Goal: Task Accomplishment & Management: Complete application form

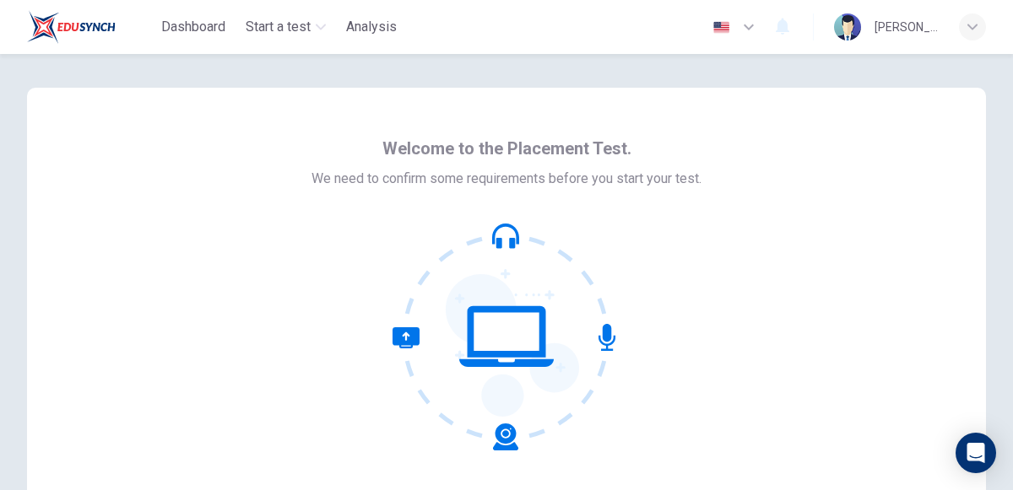
click at [941, 346] on div "Welcome to the Placement Test. We need to confirm some requirements before you …" at bounding box center [506, 290] width 959 height 405
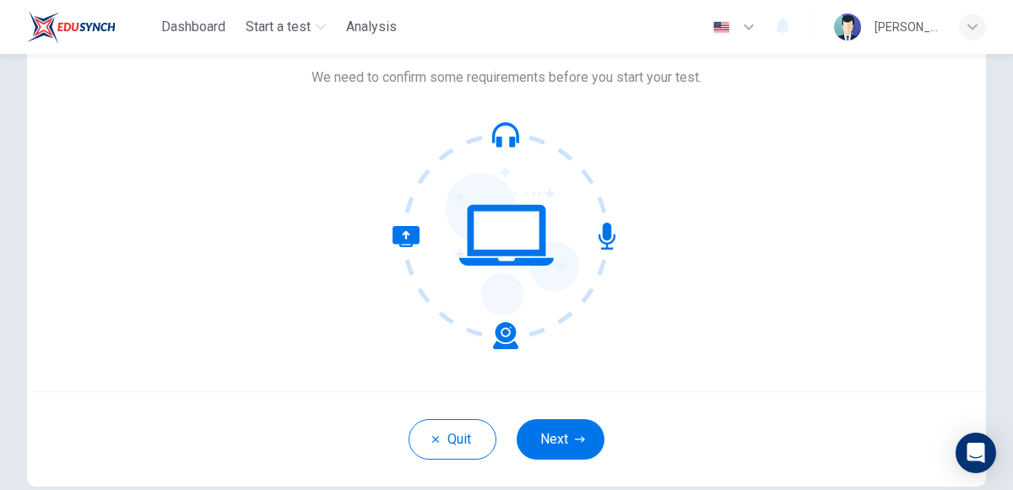
scroll to position [135, 0]
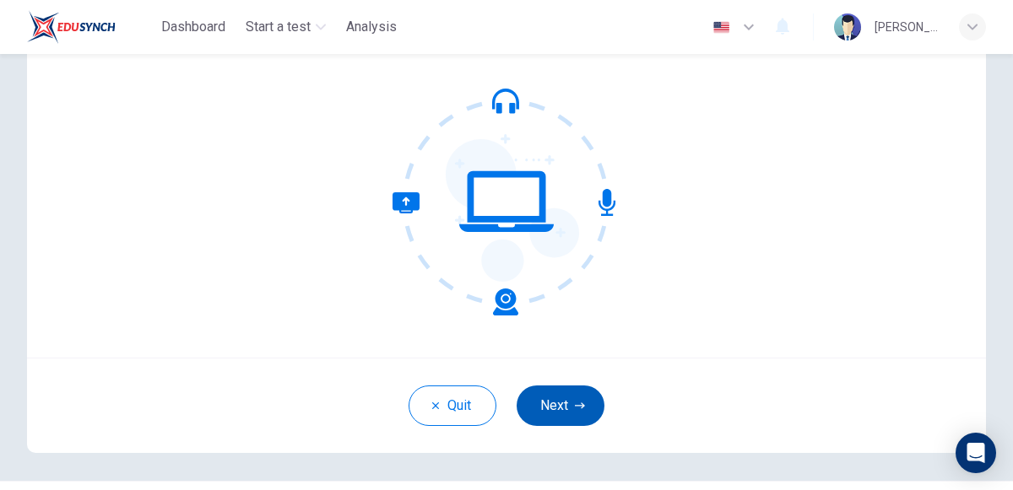
click at [549, 402] on button "Next" at bounding box center [560, 406] width 88 height 41
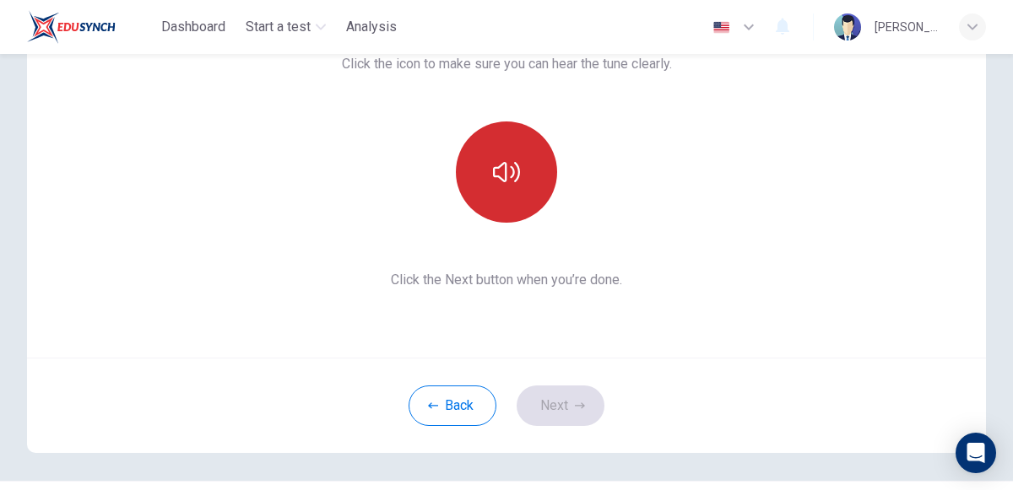
click at [503, 194] on button "button" at bounding box center [506, 172] width 101 height 101
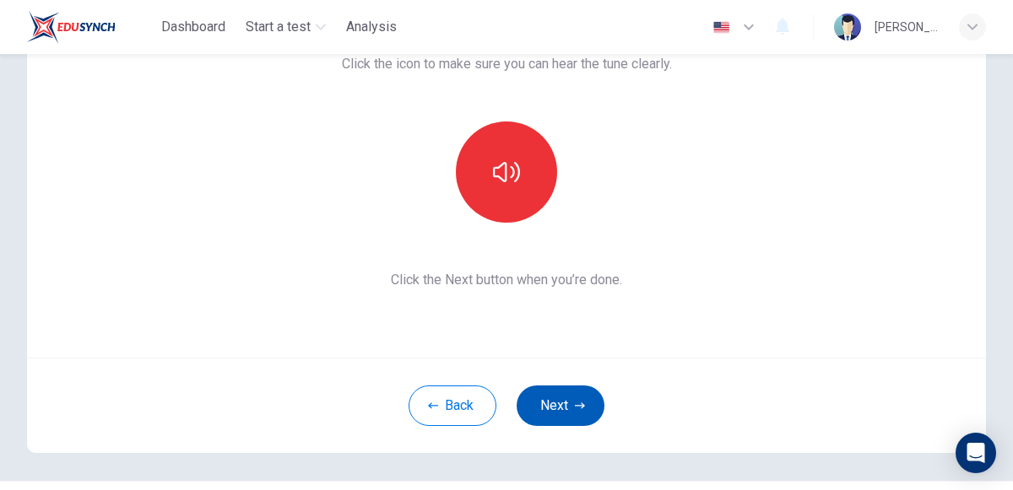
click at [545, 406] on button "Next" at bounding box center [560, 406] width 88 height 41
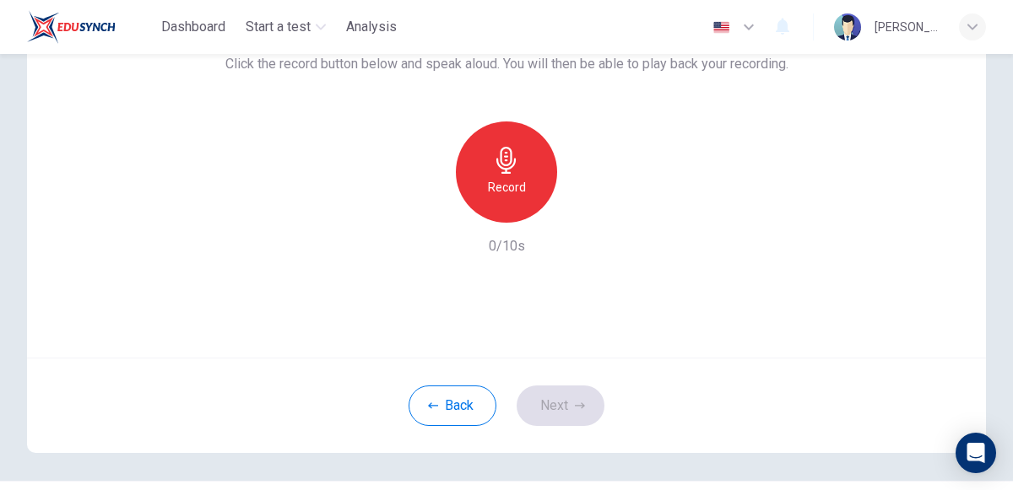
click at [523, 186] on h6 "Record" at bounding box center [507, 187] width 38 height 20
click at [523, 186] on div "Stop" at bounding box center [506, 172] width 101 height 101
click at [421, 208] on icon "button" at bounding box center [428, 209] width 15 height 15
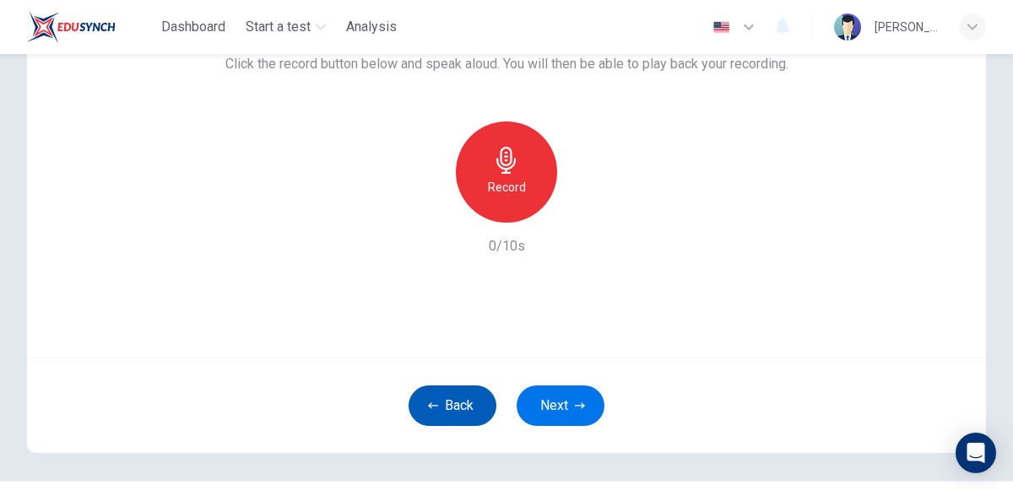
click at [464, 402] on button "Back" at bounding box center [452, 406] width 88 height 41
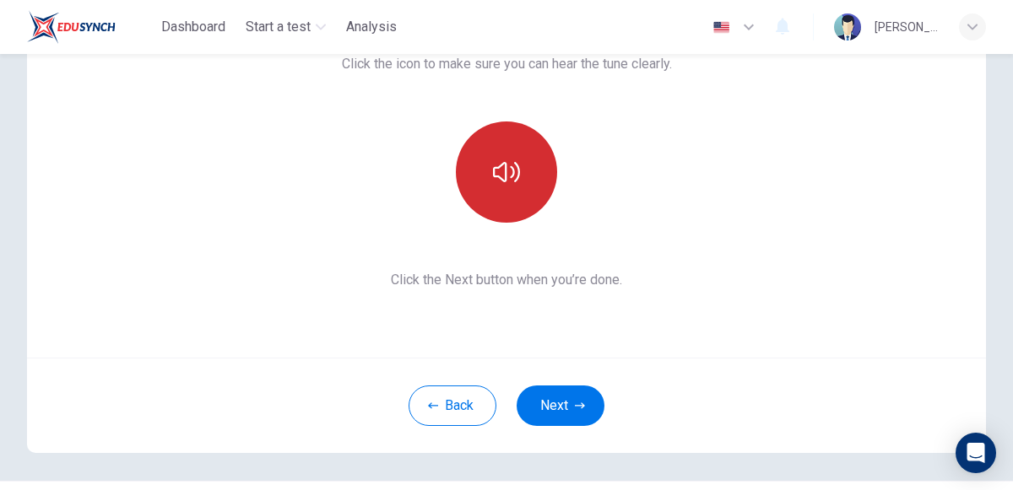
click at [500, 180] on icon "button" at bounding box center [506, 172] width 27 height 27
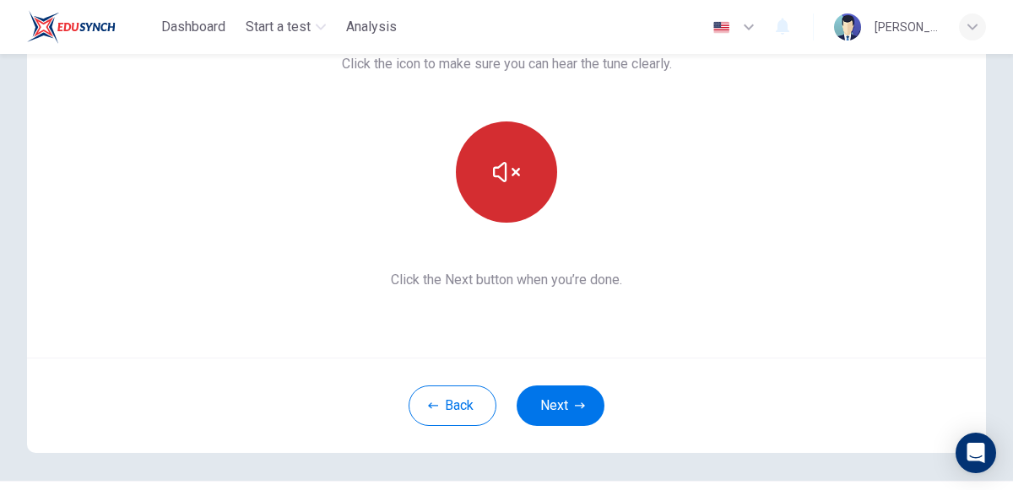
click at [512, 159] on icon "button" at bounding box center [506, 172] width 27 height 27
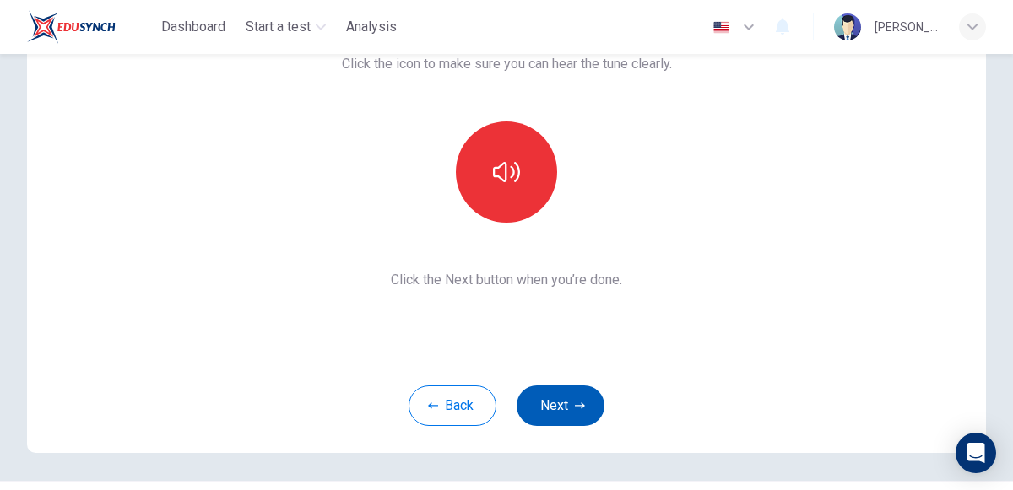
click at [582, 408] on icon "button" at bounding box center [580, 406] width 10 height 10
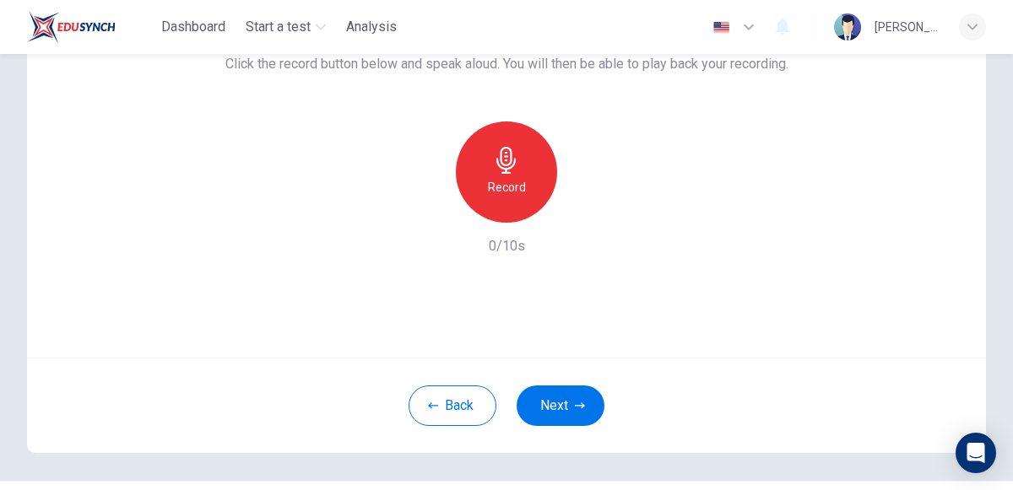
click at [505, 165] on icon "button" at bounding box center [505, 160] width 19 height 27
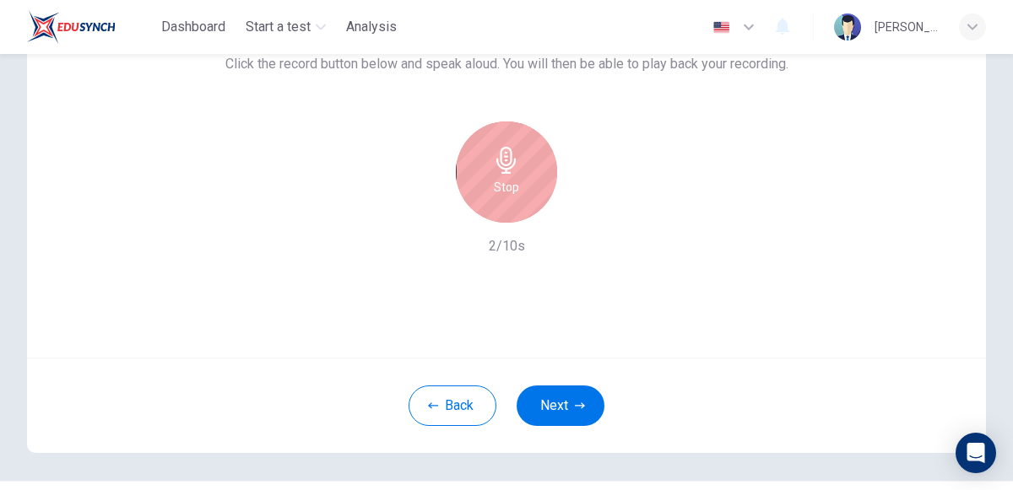
click at [505, 165] on icon "button" at bounding box center [505, 160] width 19 height 27
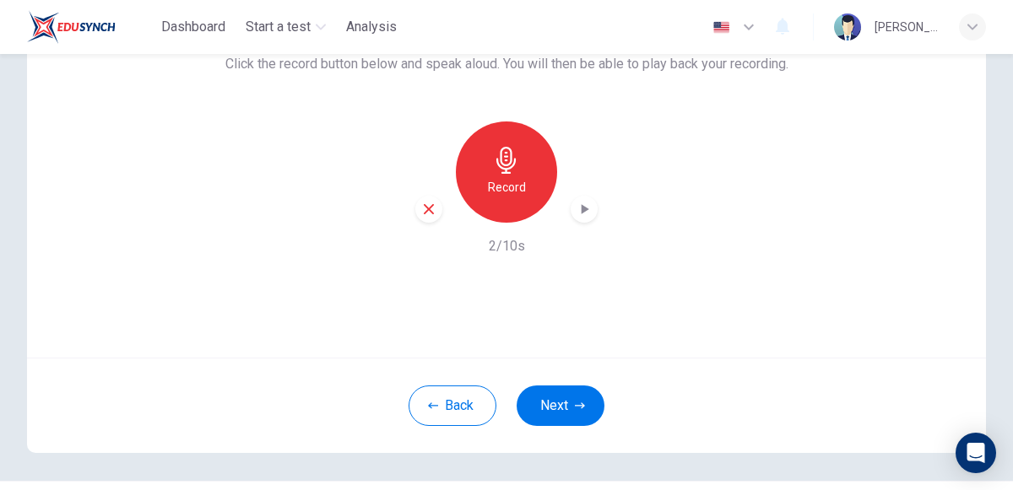
click at [436, 203] on div "button" at bounding box center [428, 209] width 27 height 27
click at [554, 440] on div "Back Next" at bounding box center [506, 405] width 959 height 95
click at [491, 170] on div "Record" at bounding box center [506, 172] width 101 height 101
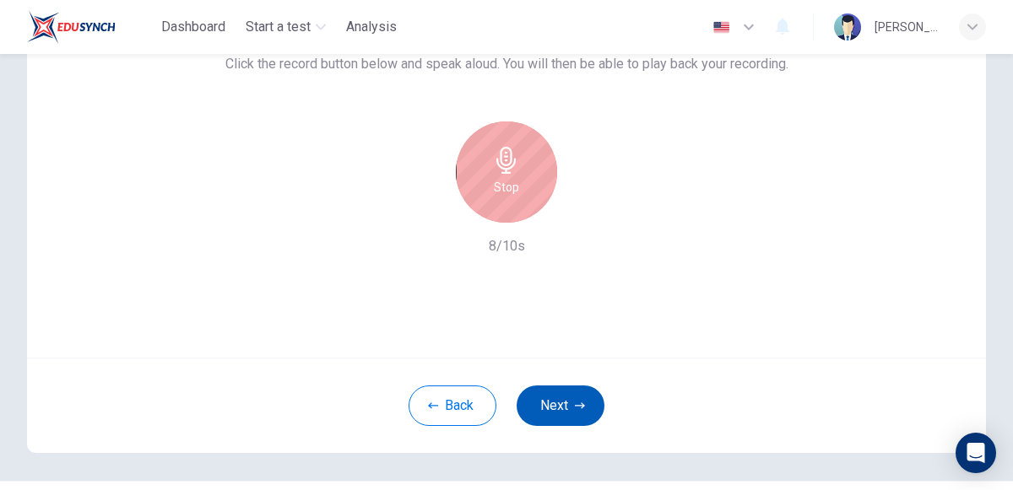
click at [573, 407] on button "Next" at bounding box center [560, 406] width 88 height 41
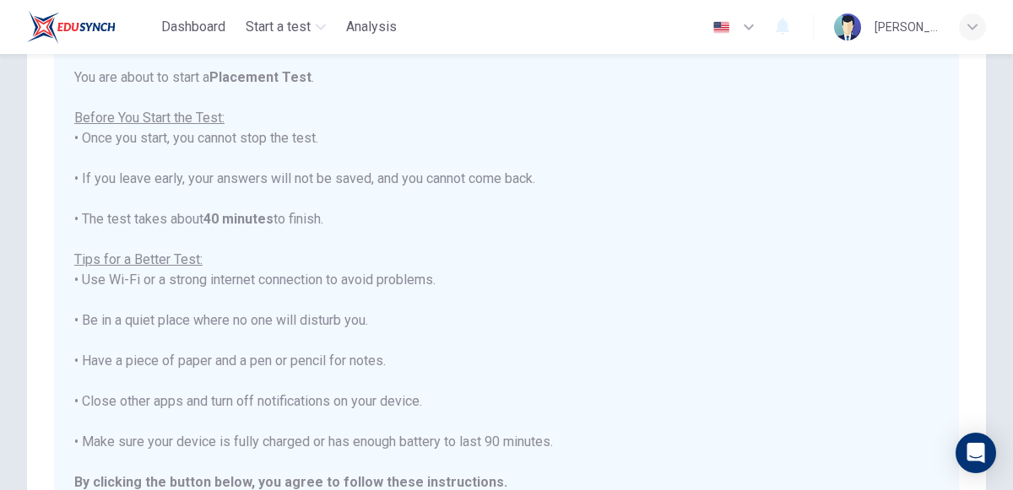
click at [443, 235] on div "You are about to start a Placement Test . Before You Start the Test: • Once you…" at bounding box center [506, 301] width 864 height 466
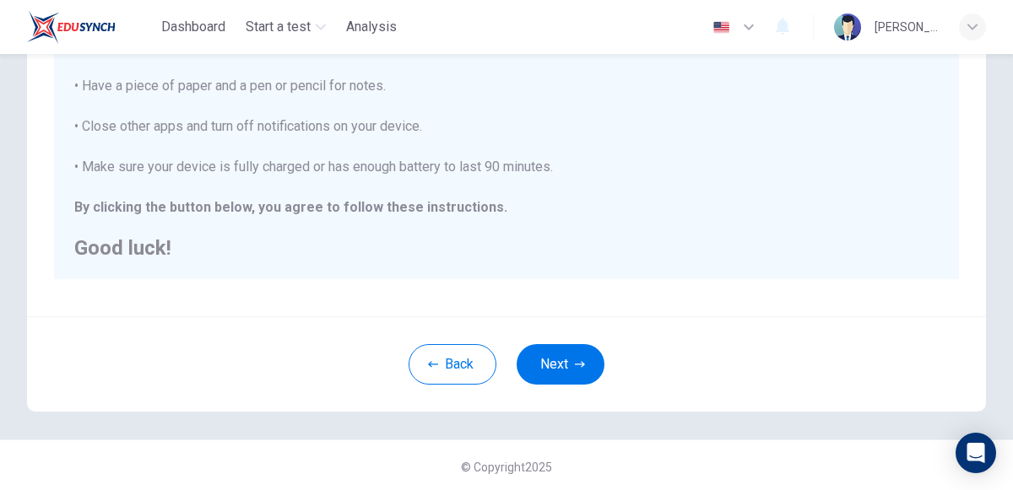
scroll to position [393, 0]
click at [533, 376] on button "Next" at bounding box center [560, 363] width 88 height 41
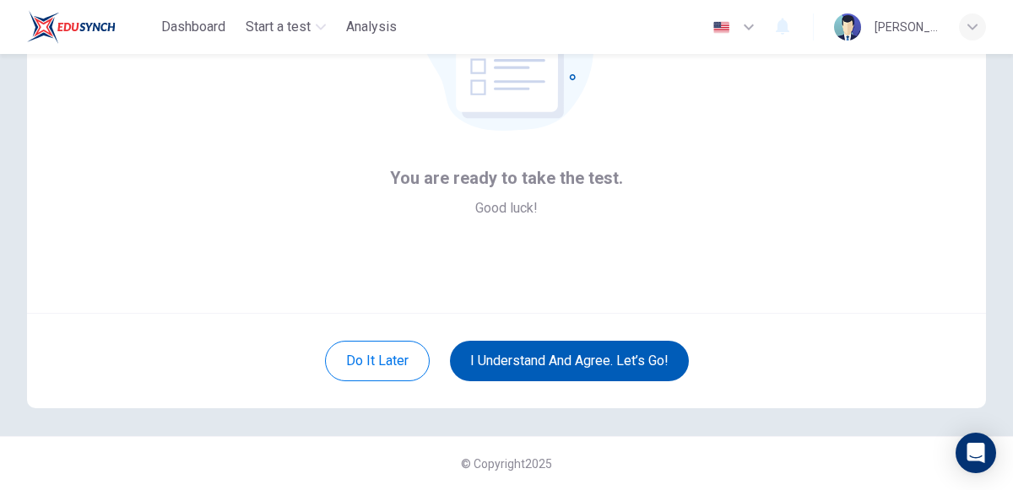
scroll to position [178, 0]
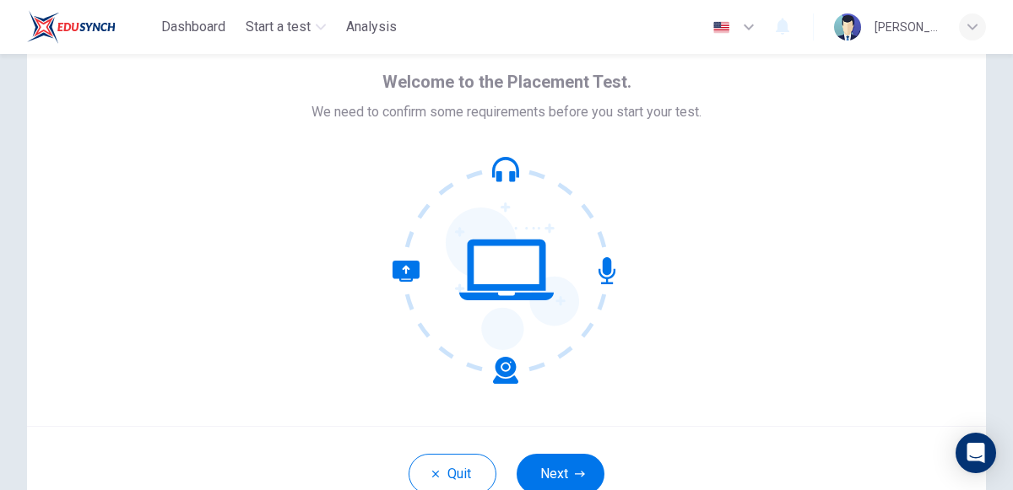
scroll to position [69, 0]
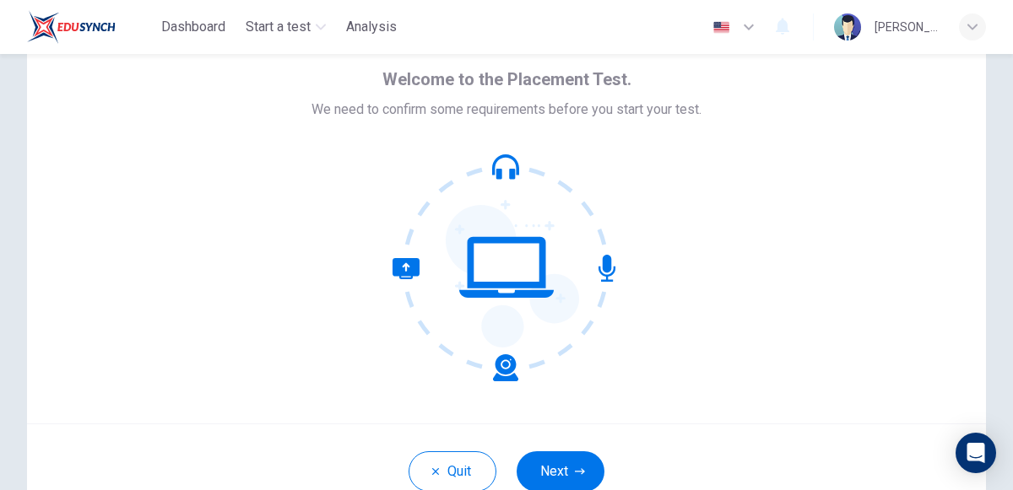
click at [570, 437] on div "Quit Next" at bounding box center [506, 471] width 959 height 95
click at [569, 477] on button "Next" at bounding box center [560, 471] width 88 height 41
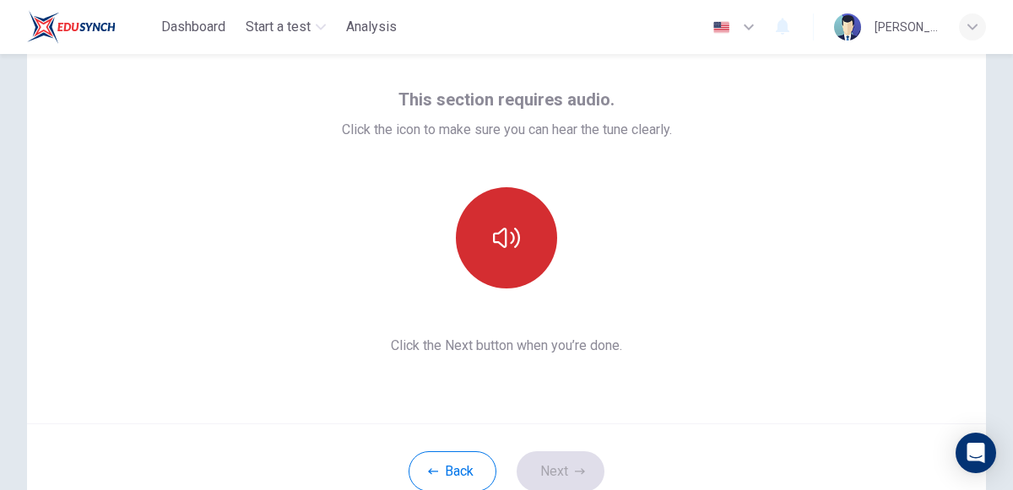
click at [479, 221] on button "button" at bounding box center [506, 237] width 101 height 101
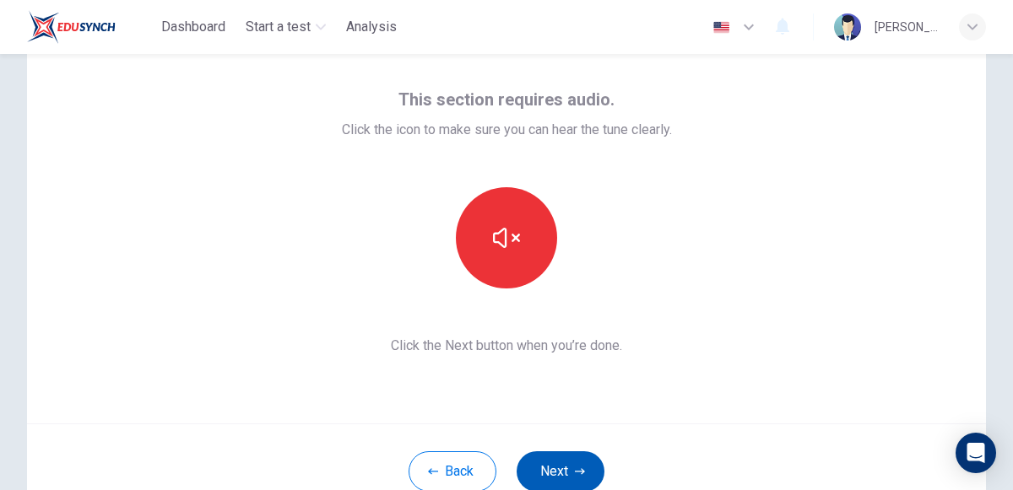
click at [555, 455] on button "Next" at bounding box center [560, 471] width 88 height 41
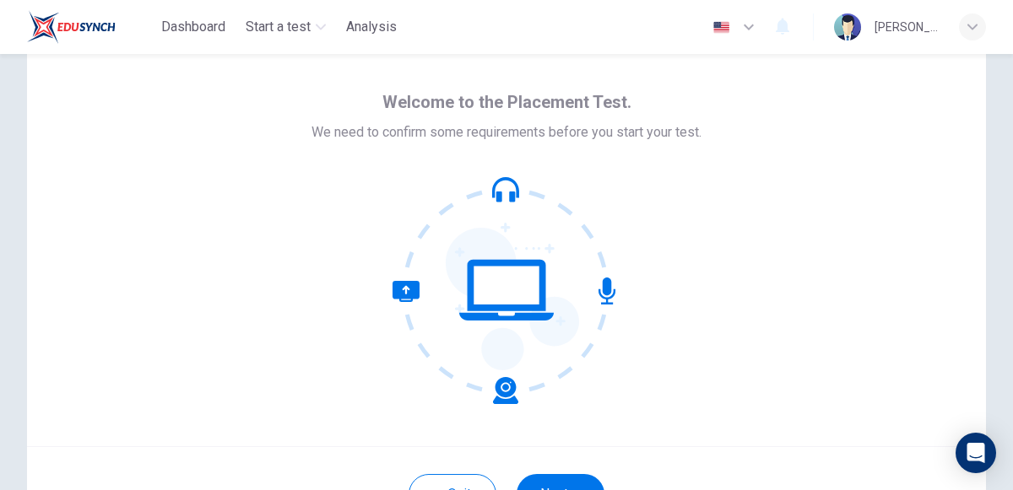
scroll to position [49, 0]
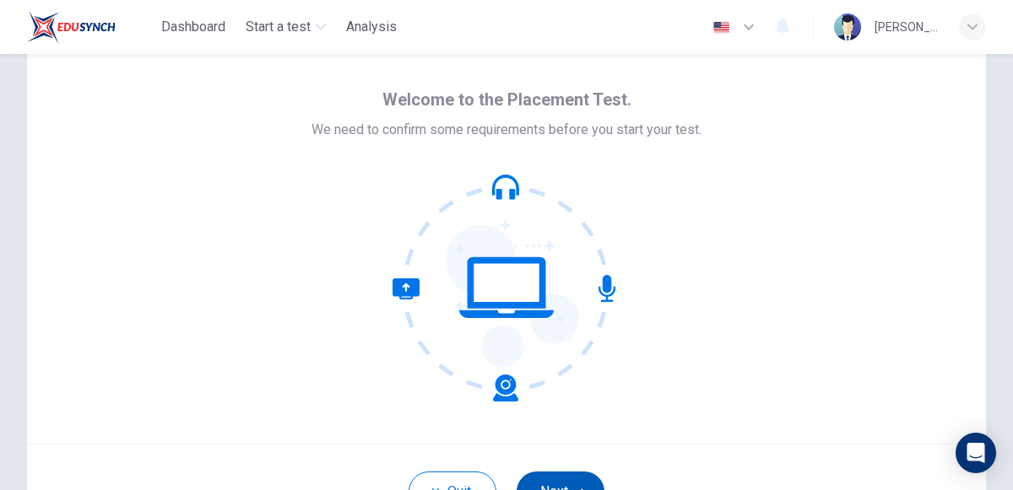
click at [539, 475] on button "Next" at bounding box center [560, 492] width 88 height 41
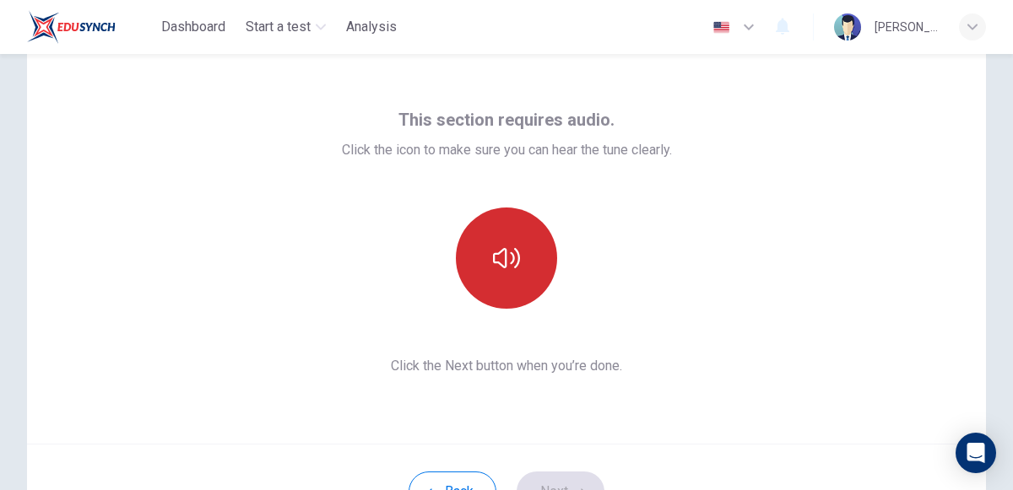
click at [507, 292] on button "button" at bounding box center [506, 258] width 101 height 101
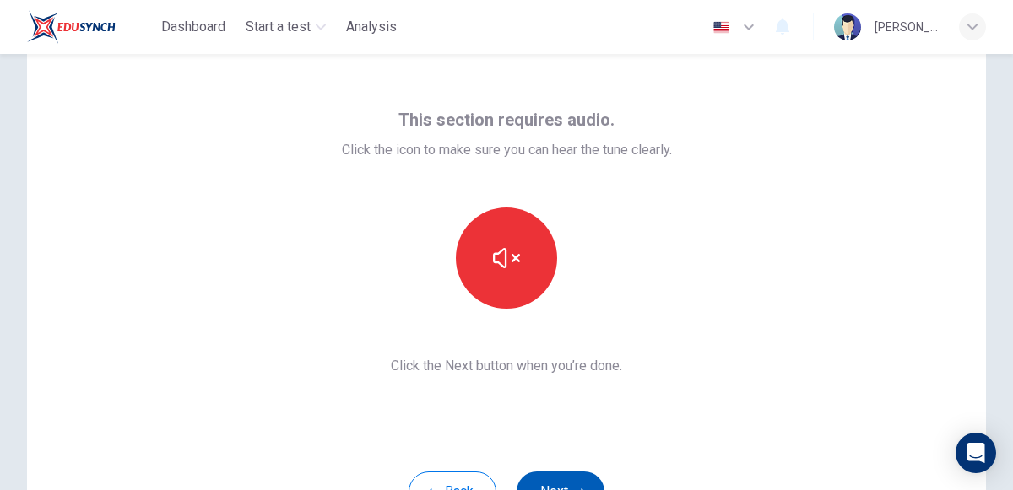
click at [527, 478] on button "Next" at bounding box center [560, 492] width 88 height 41
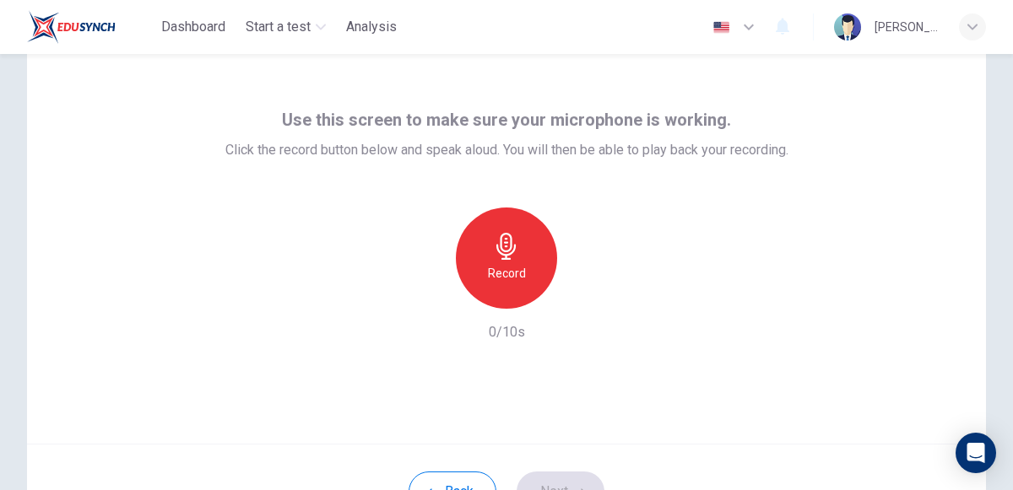
click at [500, 224] on div "Record" at bounding box center [506, 258] width 101 height 101
click at [550, 473] on button "Next" at bounding box center [560, 492] width 88 height 41
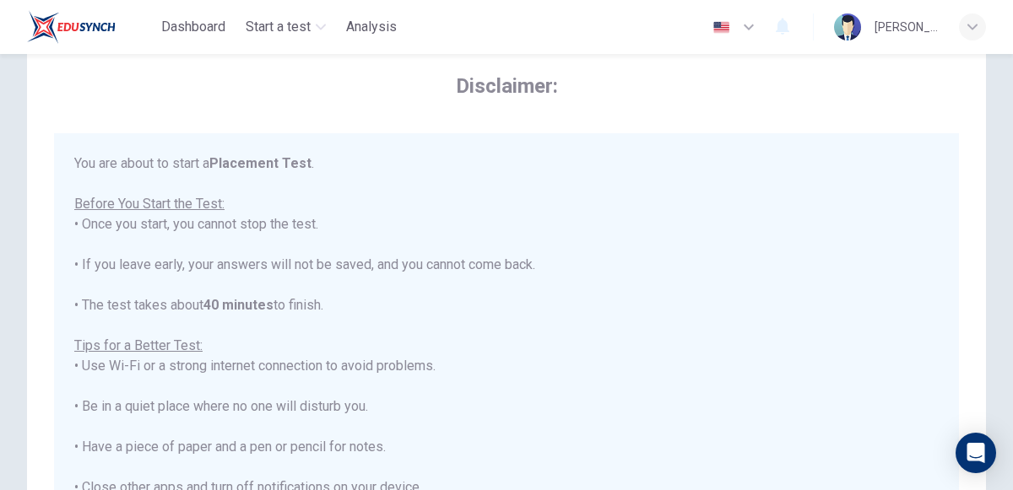
click at [487, 202] on div "You are about to start a Placement Test . Before You Start the Test: • Once you…" at bounding box center [506, 387] width 864 height 466
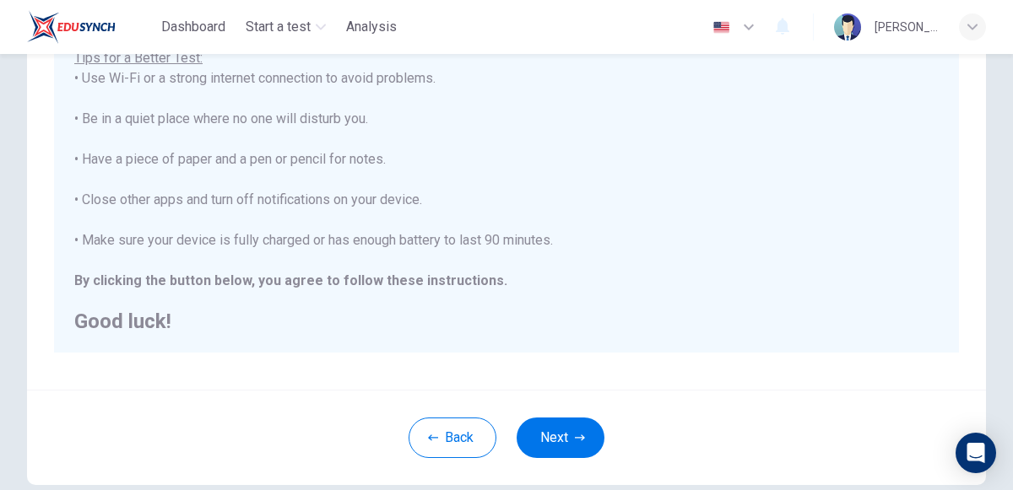
scroll to position [393, 0]
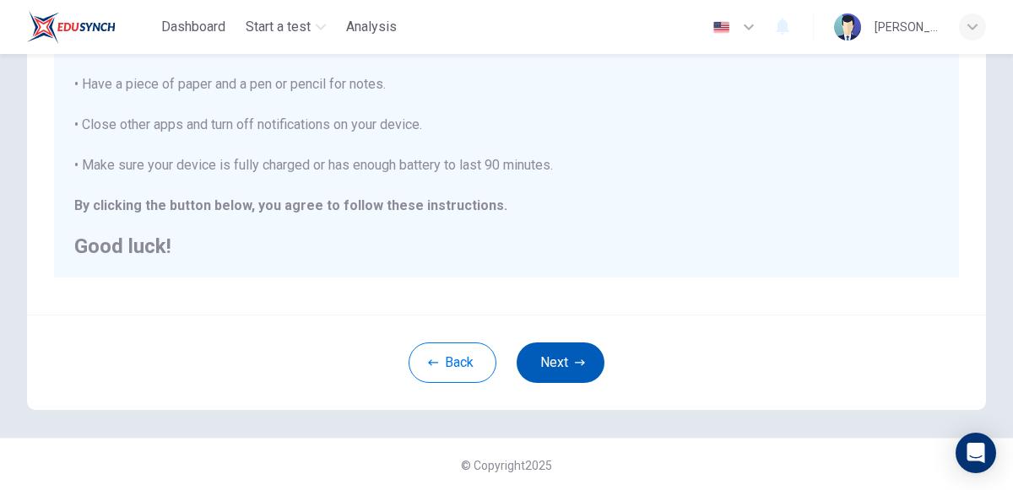
click at [536, 347] on button "Next" at bounding box center [560, 363] width 88 height 41
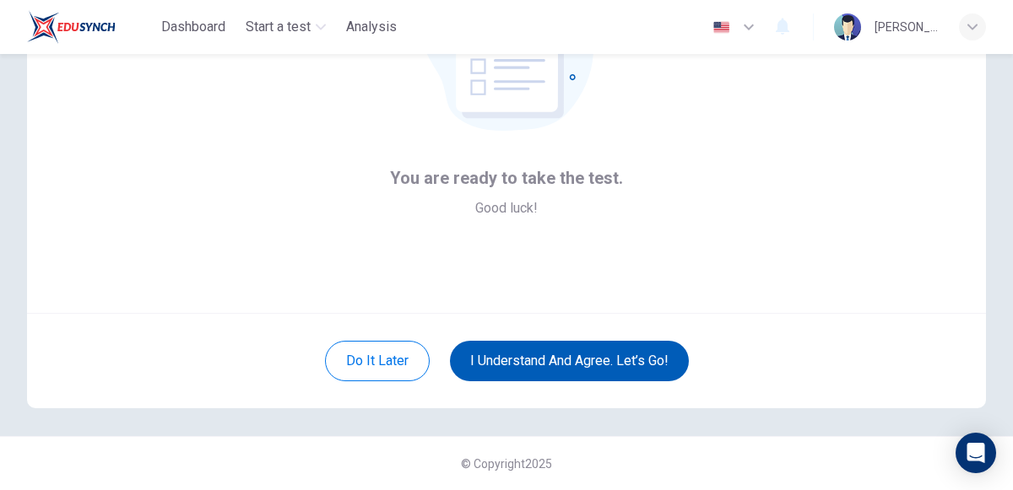
scroll to position [178, 0]
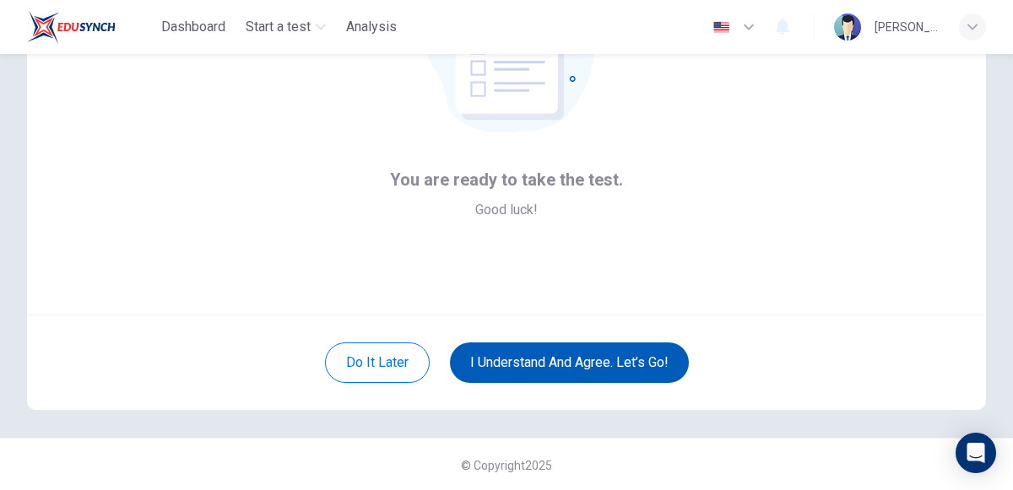
click at [536, 347] on button "I understand and agree. Let’s go!" at bounding box center [569, 363] width 239 height 41
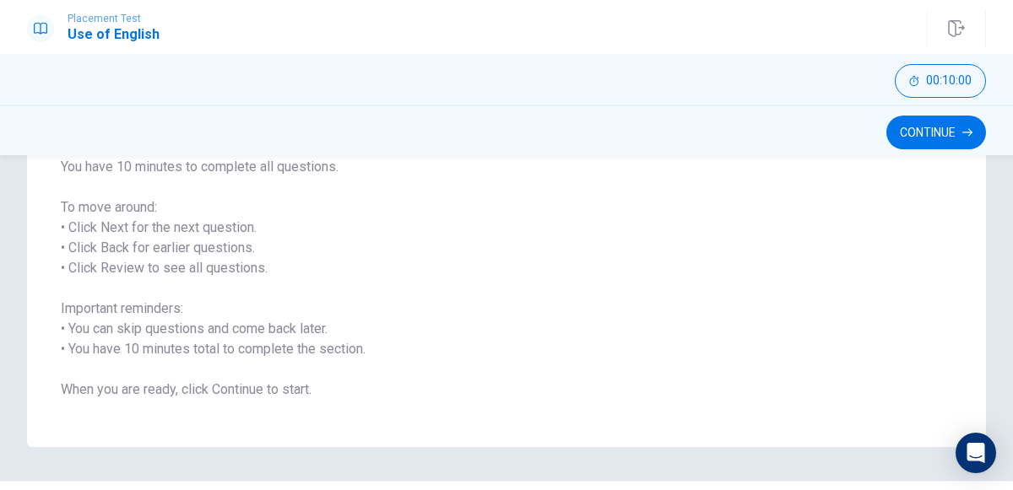
scroll to position [265, 0]
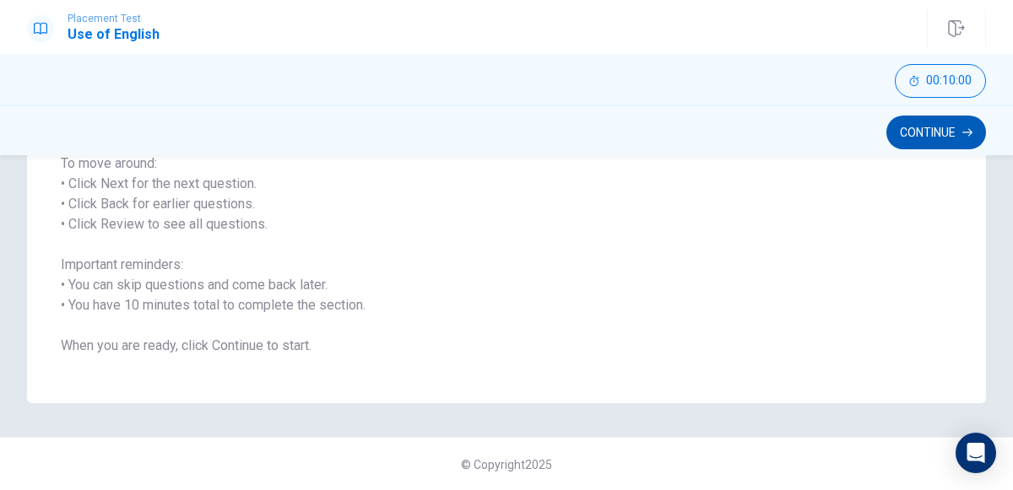
click at [933, 137] on button "Continue" at bounding box center [936, 133] width 100 height 34
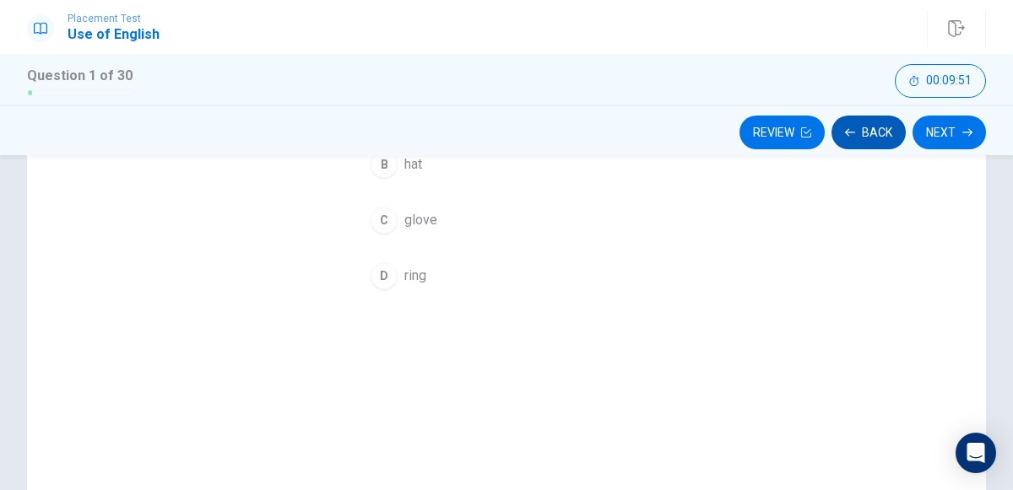
click at [869, 126] on button "Back" at bounding box center [868, 133] width 74 height 34
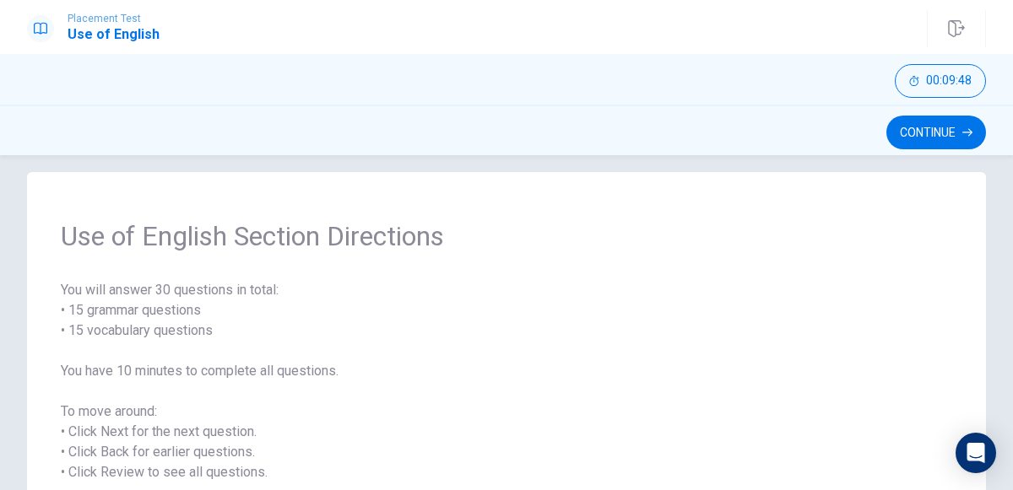
scroll to position [0, 0]
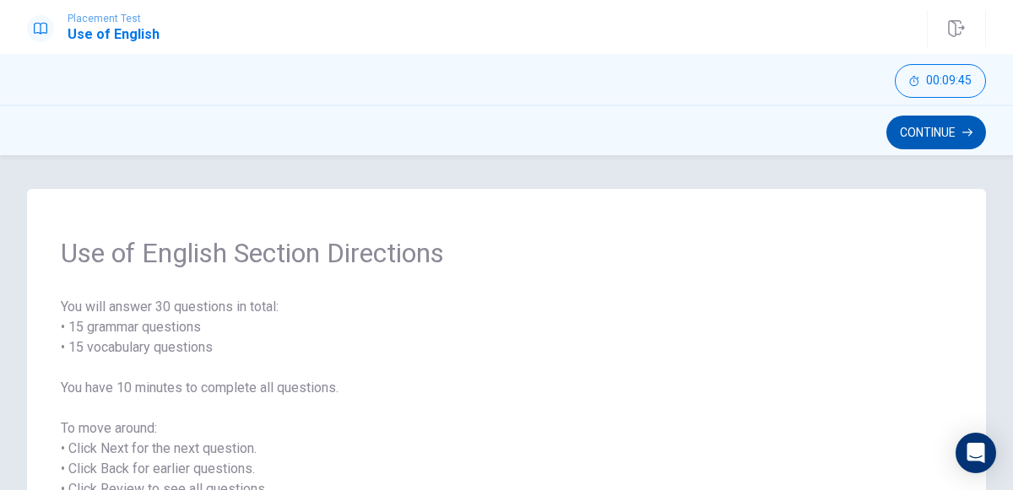
click at [933, 133] on button "Continue" at bounding box center [936, 133] width 100 height 34
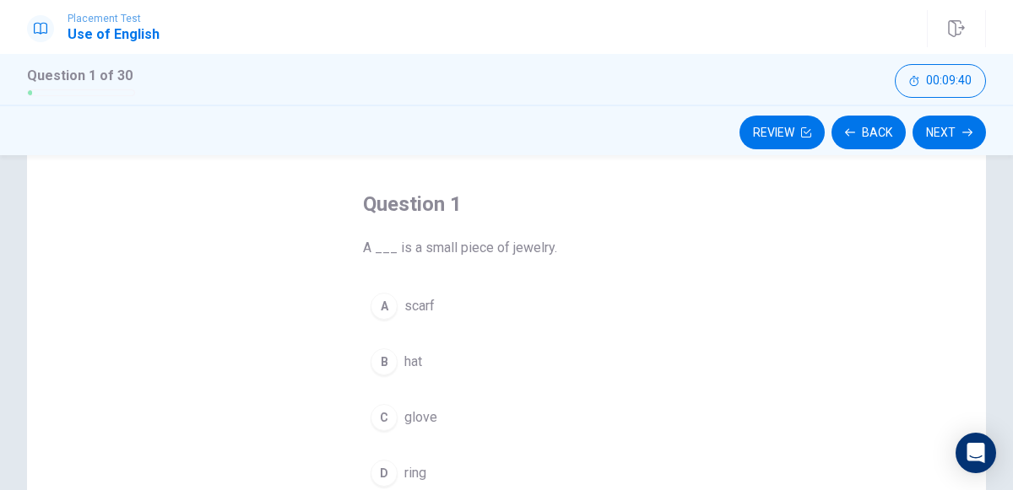
scroll to position [101, 0]
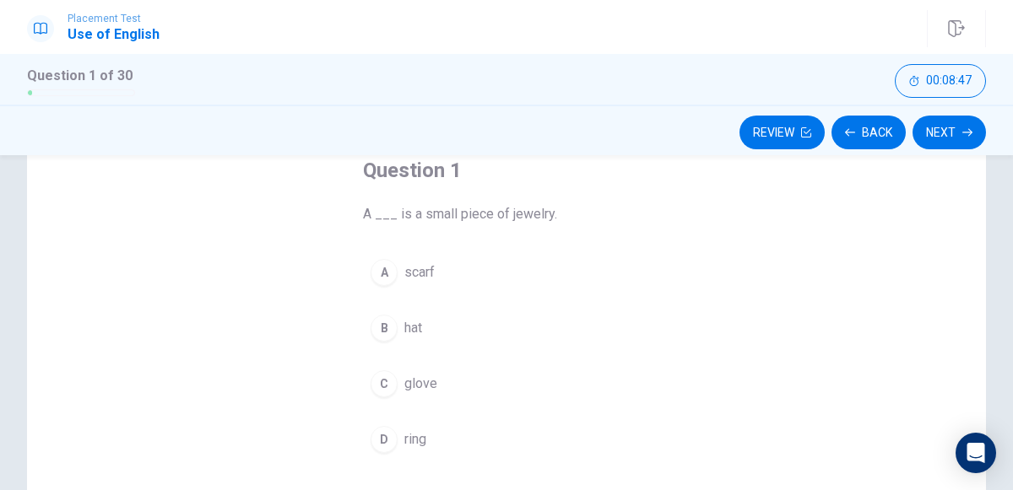
click at [388, 427] on div "D" at bounding box center [383, 439] width 27 height 27
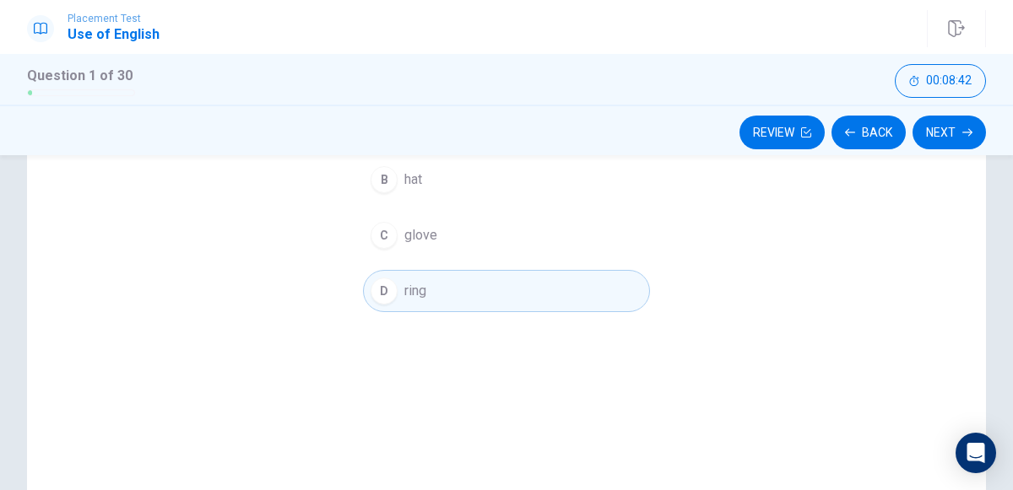
scroll to position [286, 0]
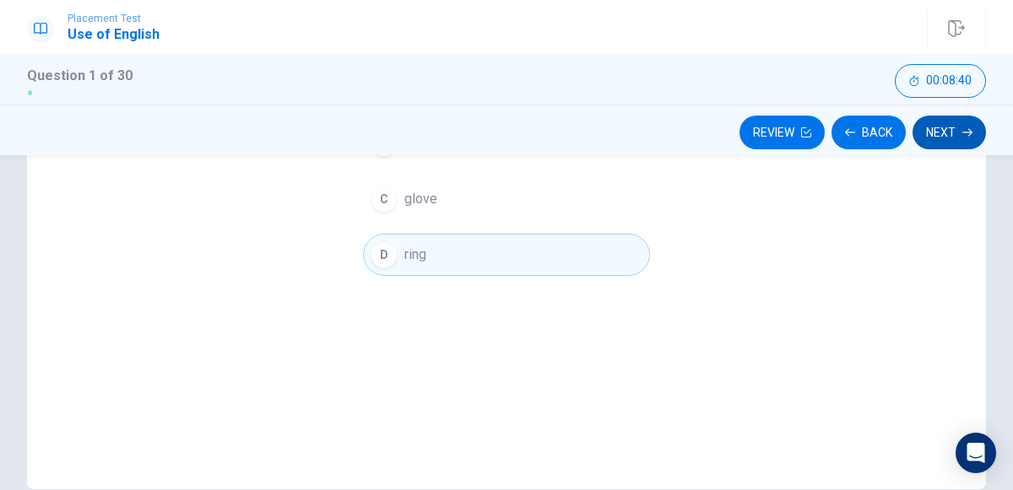
click at [959, 135] on button "Next" at bounding box center [948, 133] width 73 height 34
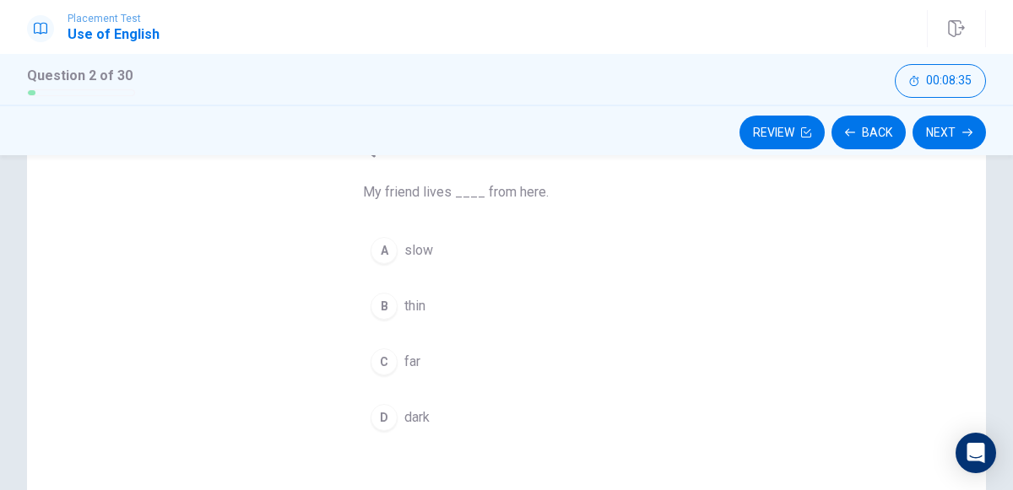
scroll to position [122, 0]
click at [383, 367] on div "C" at bounding box center [383, 362] width 27 height 27
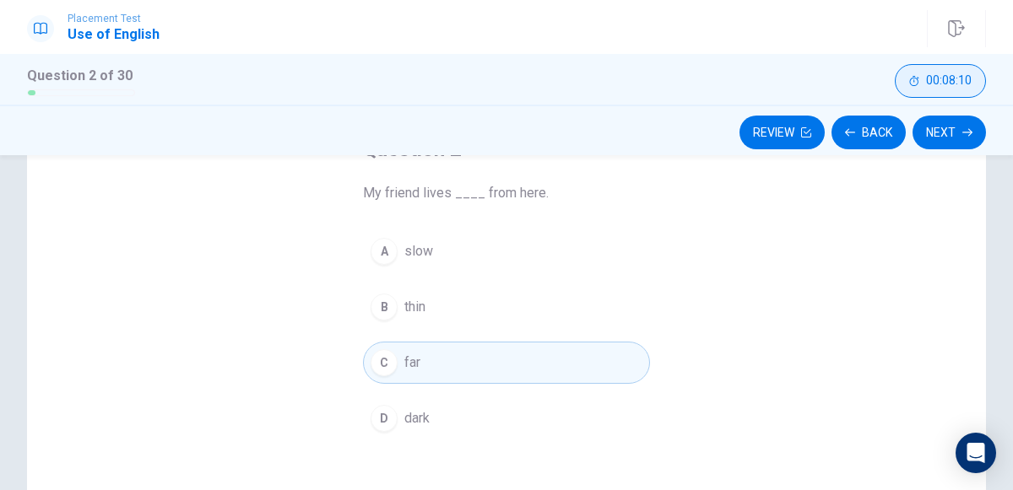
click at [922, 81] on button "00:08:10" at bounding box center [939, 81] width 91 height 34
click at [969, 78] on icon "button" at bounding box center [969, 81] width 14 height 14
click at [970, 78] on span "00:08:05" at bounding box center [949, 81] width 46 height 14
click at [970, 78] on icon "button" at bounding box center [969, 81] width 14 height 14
click at [386, 343] on button "C far" at bounding box center [506, 363] width 287 height 42
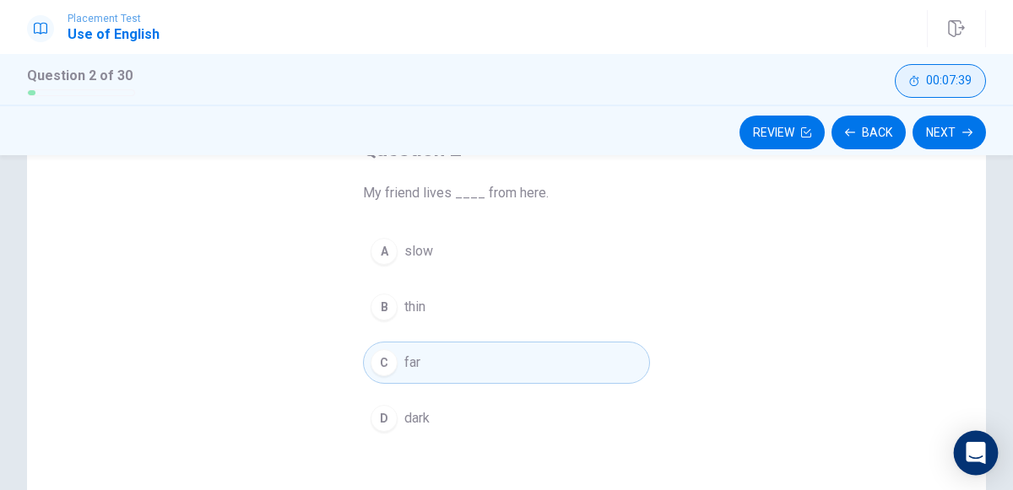
click at [965, 444] on icon "Open Intercom Messenger" at bounding box center [975, 453] width 22 height 22
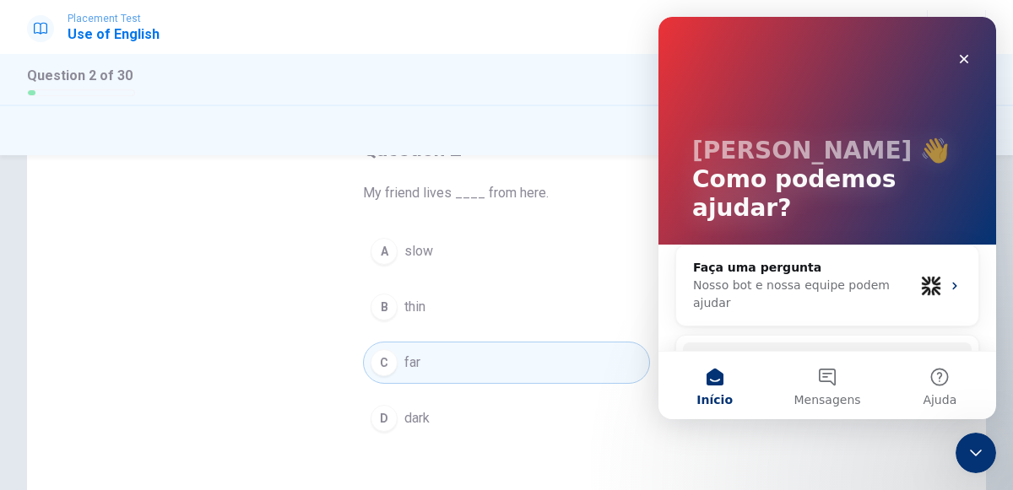
scroll to position [0, 0]
click at [857, 259] on div "Faça uma pergunta" at bounding box center [803, 268] width 221 height 18
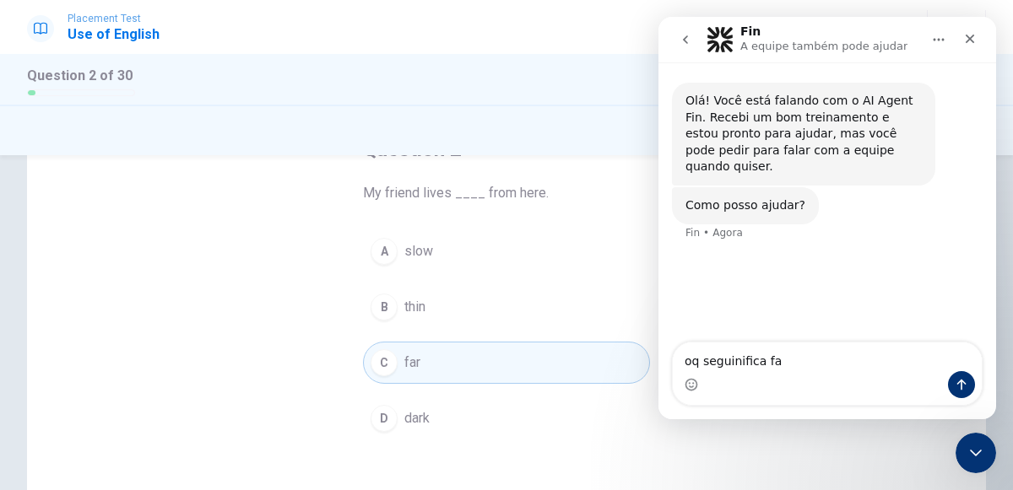
type textarea "oq seguinifica far"
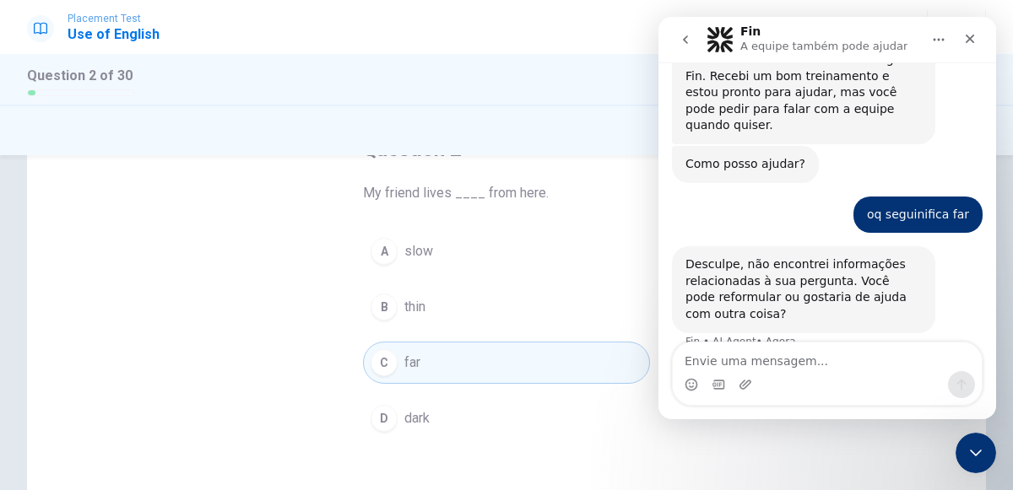
scroll to position [49, 0]
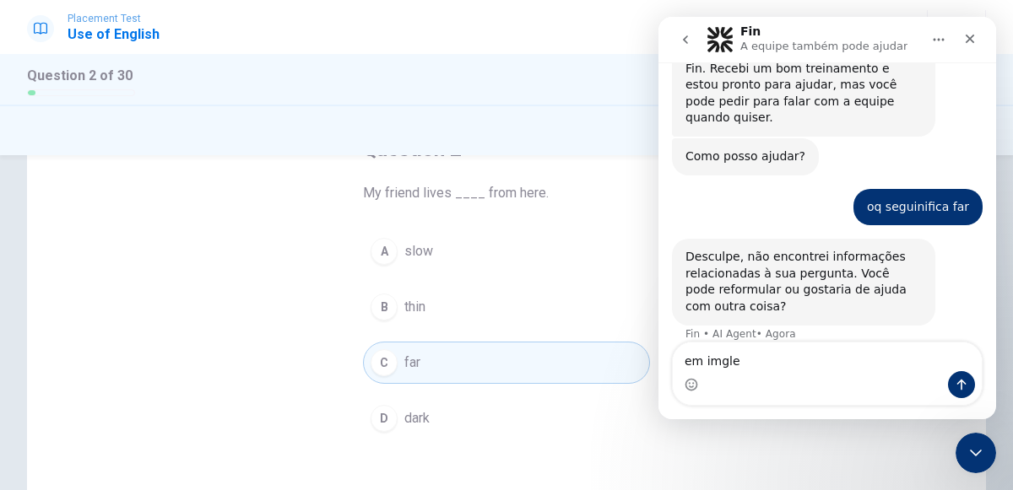
type textarea "em imgles"
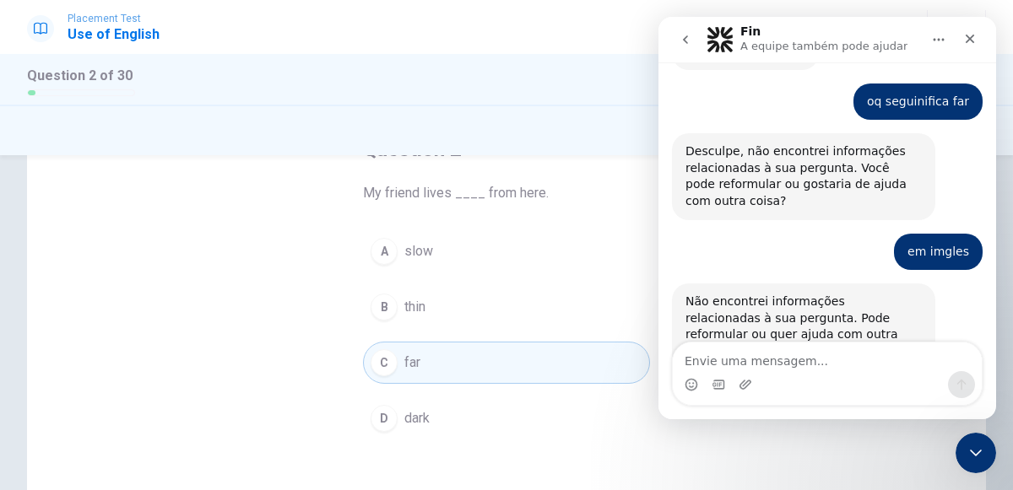
scroll to position [182, 0]
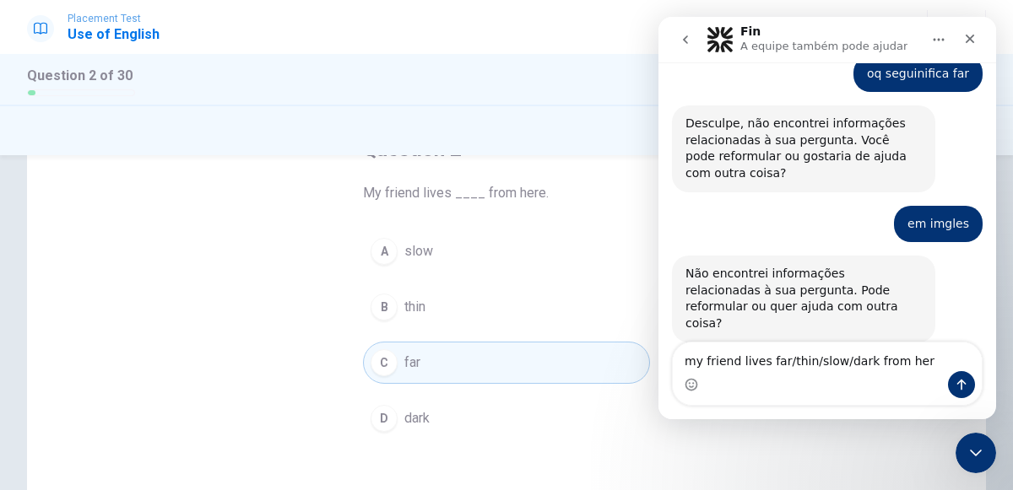
type textarea "my friend lives far/thin/slow/dark from here"
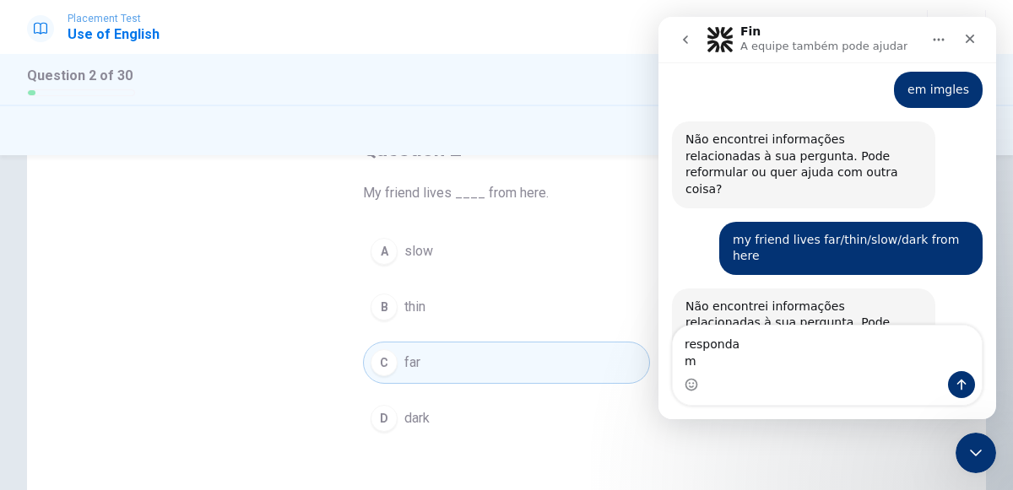
scroll to position [333, 0]
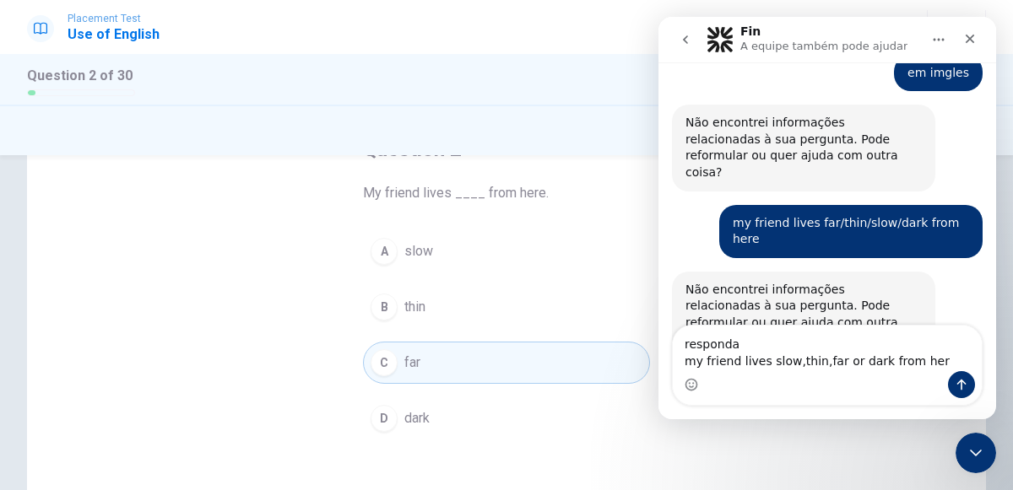
type textarea "responda my friend lives slow,thin,far or dark from here"
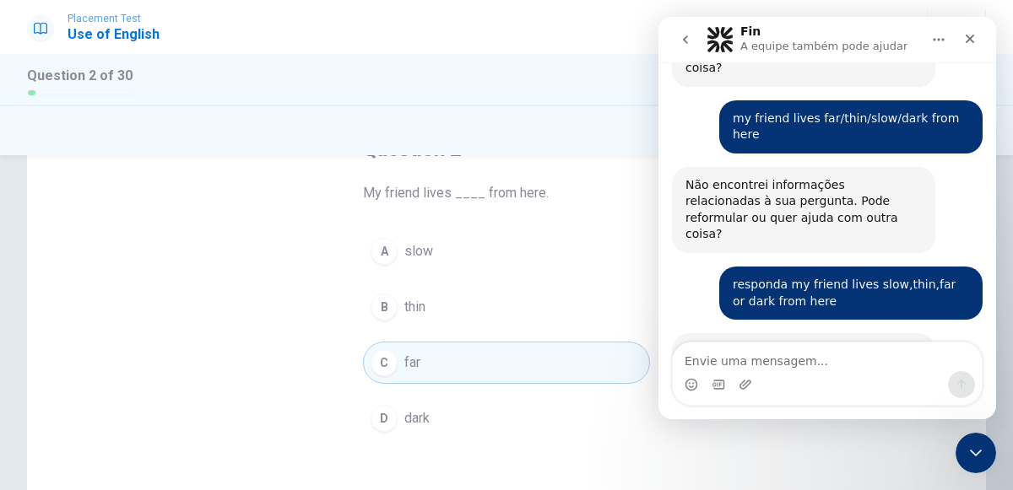
scroll to position [467, 0]
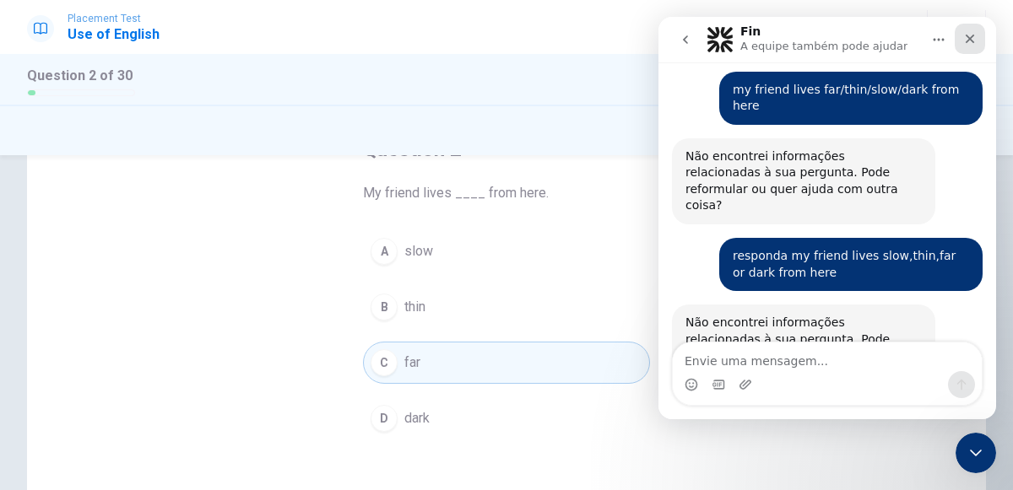
click at [961, 35] on div "Fechar" at bounding box center [969, 39] width 30 height 30
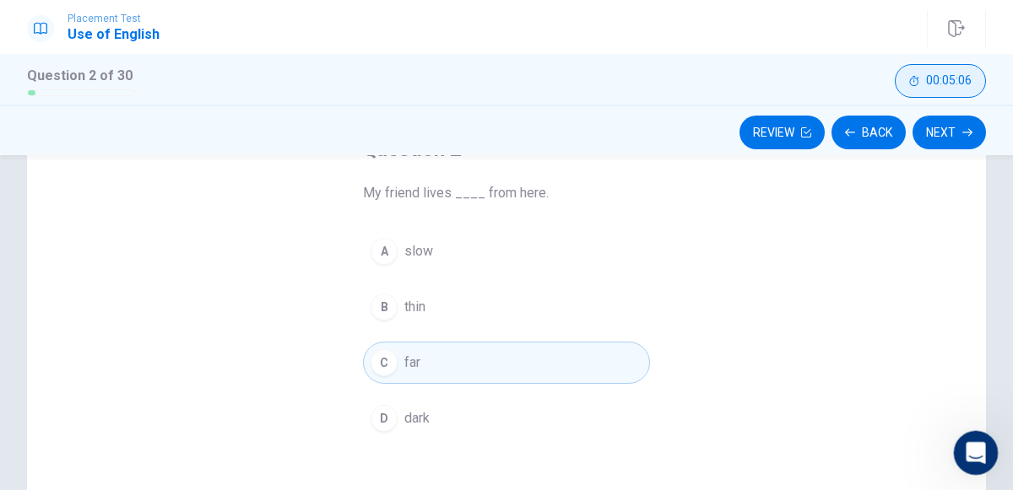
click at [962, 441] on div "Abertura do Messenger da Intercom" at bounding box center [973, 451] width 56 height 56
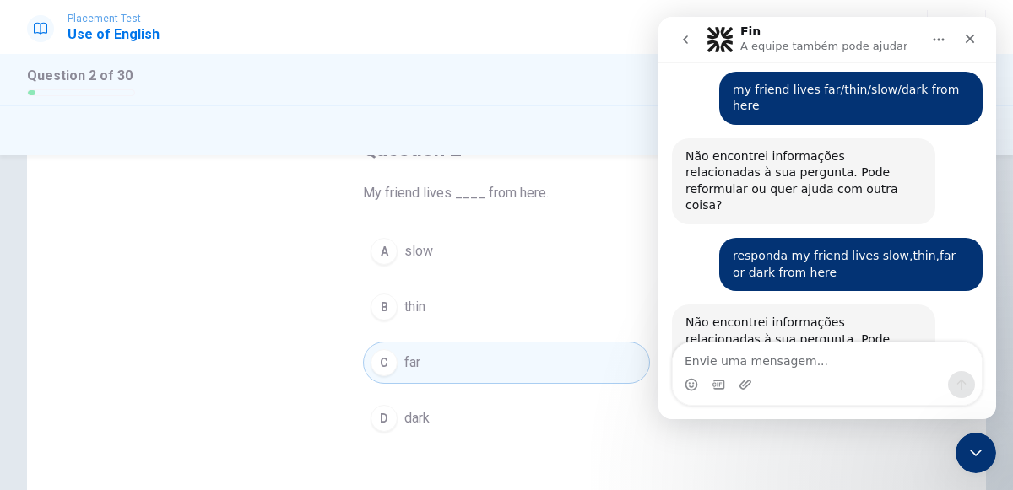
click at [926, 51] on button "Início" at bounding box center [938, 40] width 32 height 32
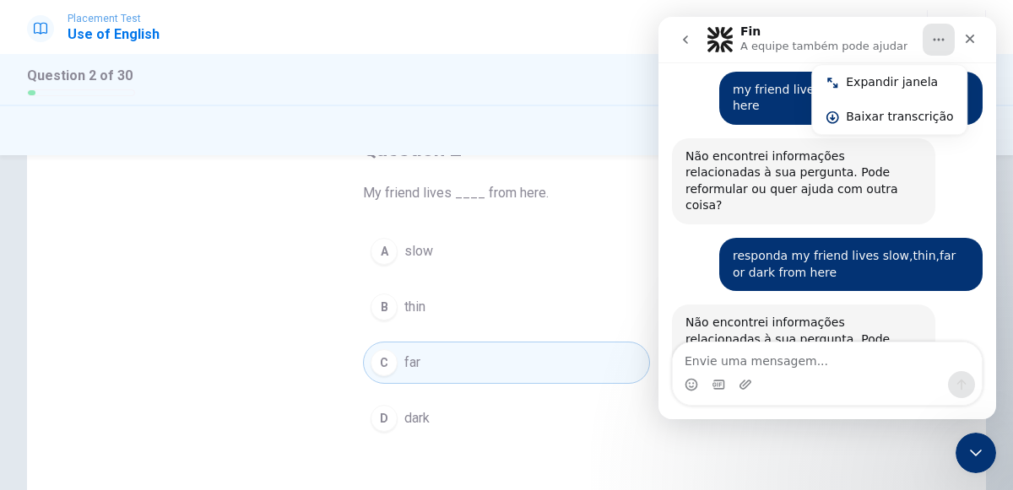
click at [775, 238] on div "responda my friend lives slow,thin,far or dark from here Laura • Agora" at bounding box center [850, 264] width 263 height 53
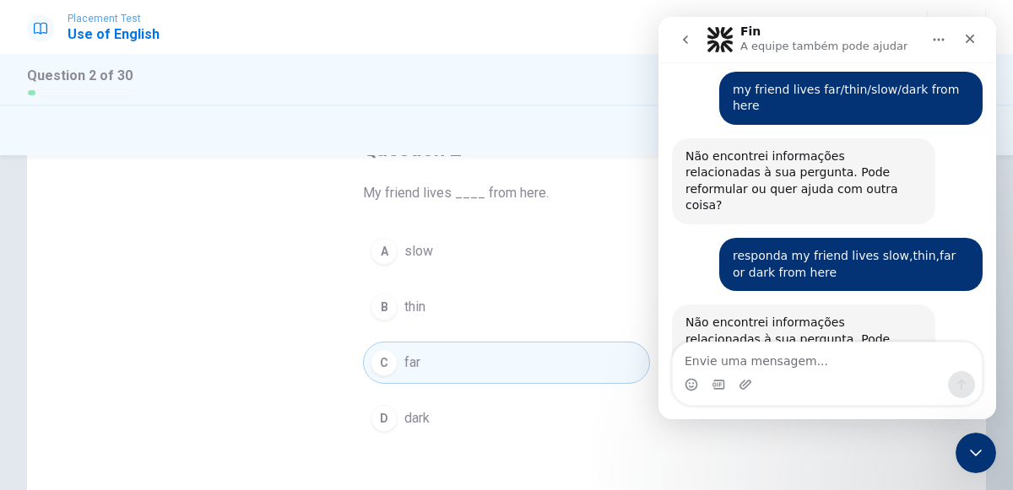
click at [694, 45] on button "go back" at bounding box center [685, 40] width 32 height 32
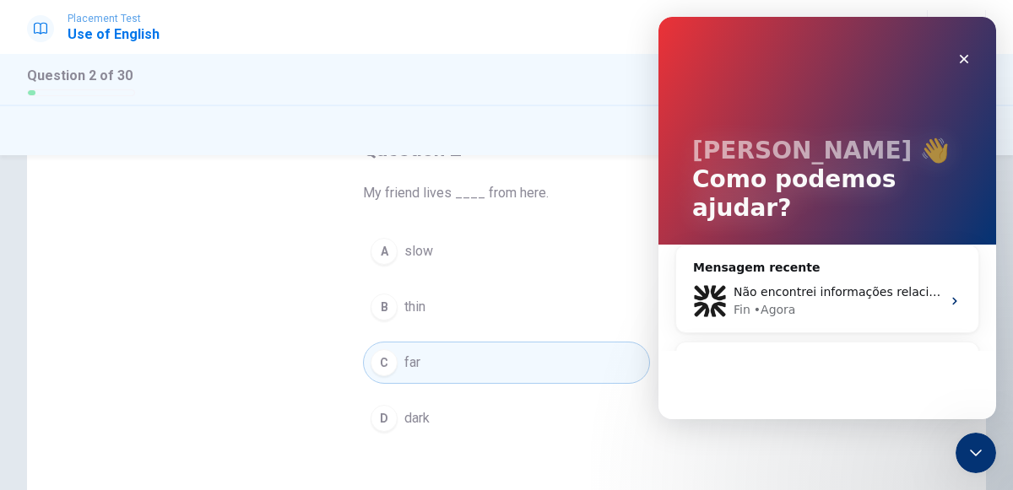
click at [950, 294] on icon "Messenger da Intercom" at bounding box center [955, 301] width 14 height 14
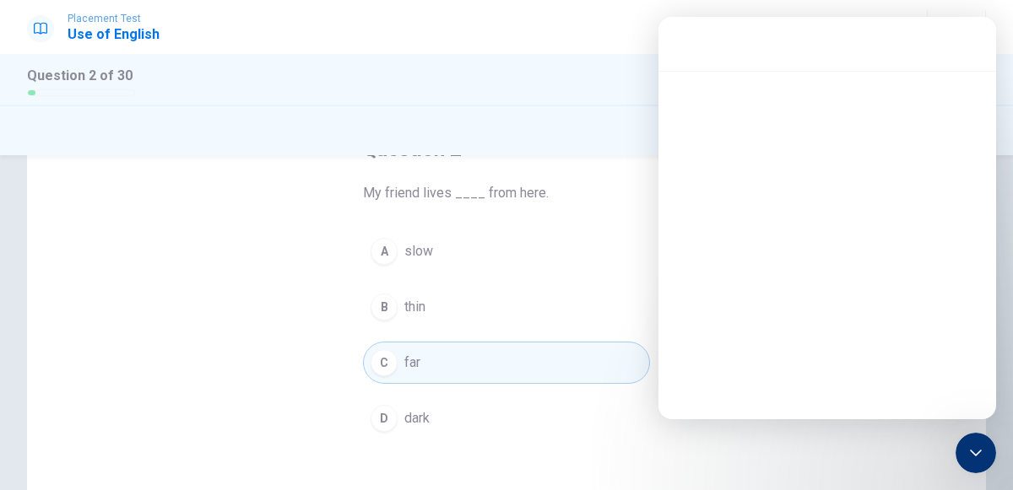
click at [954, 273] on div "Messenger da Intercom" at bounding box center [827, 216] width 338 height 290
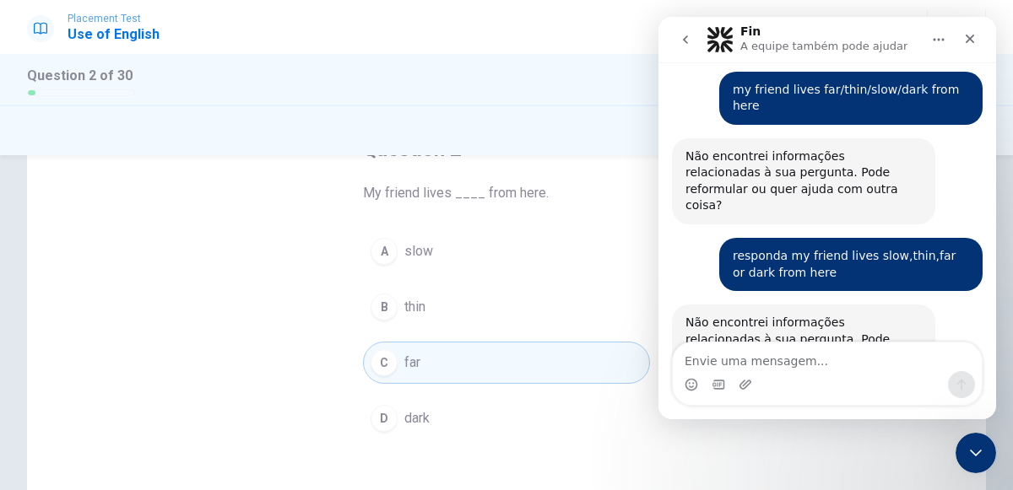
drag, startPoint x: 788, startPoint y: 320, endPoint x: 791, endPoint y: 304, distance: 16.4
click at [791, 305] on div "Não encontrei informações relacionadas à sua pergunta. Pode reformular ou quer …" at bounding box center [827, 366] width 311 height 123
click at [968, 30] on div "Fechar" at bounding box center [969, 39] width 30 height 30
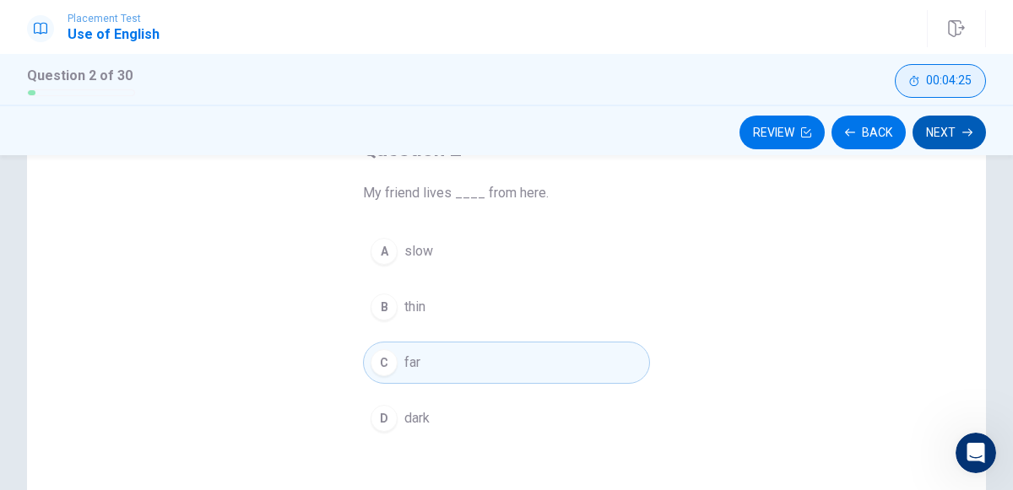
click at [966, 136] on icon "button" at bounding box center [967, 132] width 10 height 10
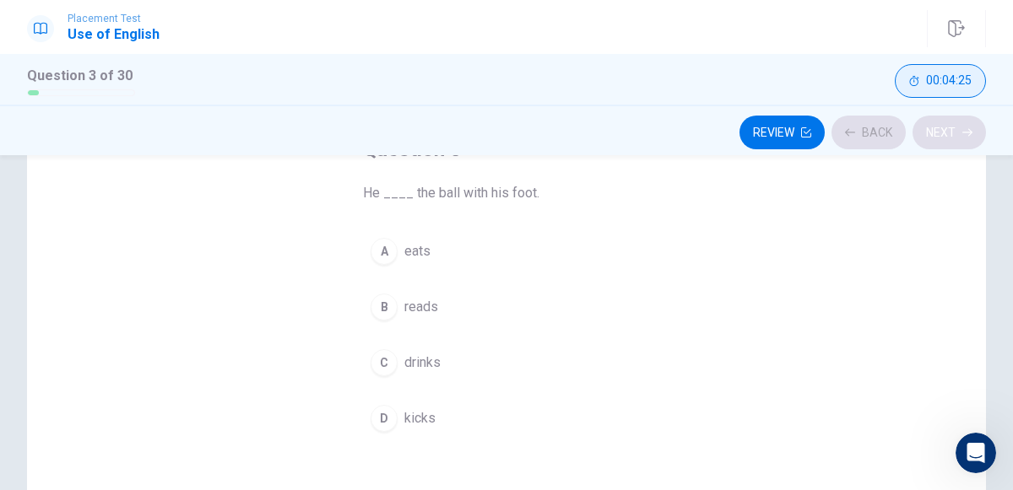
click at [966, 136] on div "Review Back Next" at bounding box center [506, 132] width 959 height 32
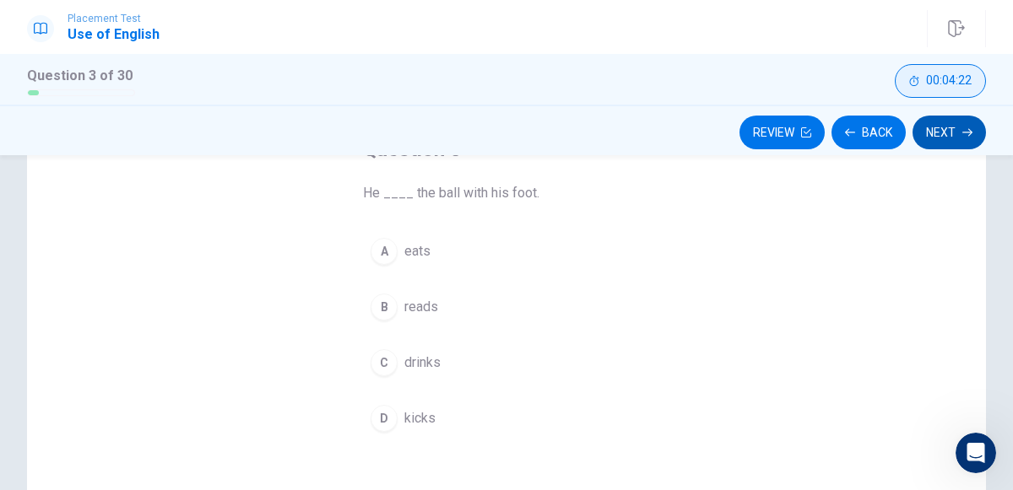
click at [962, 125] on button "Next" at bounding box center [948, 133] width 73 height 34
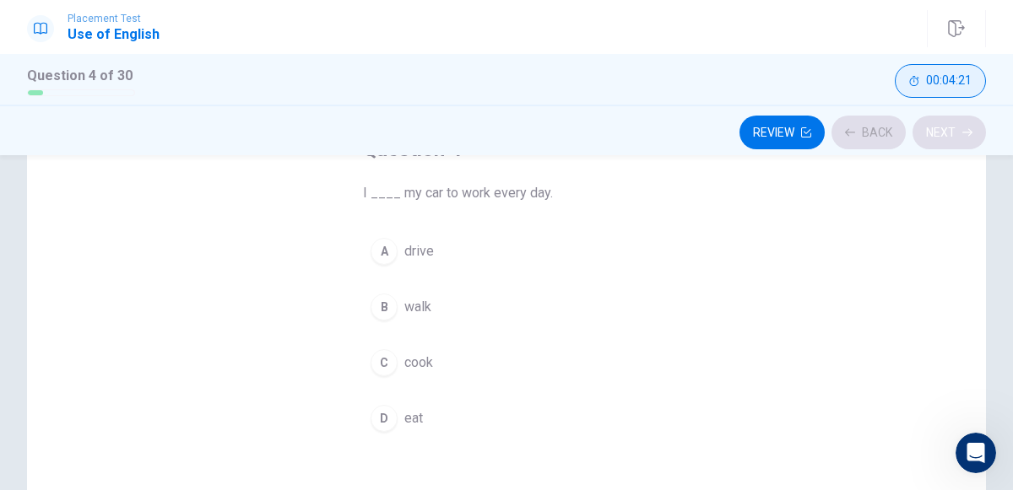
click at [962, 125] on div "Review Back Next" at bounding box center [506, 132] width 959 height 32
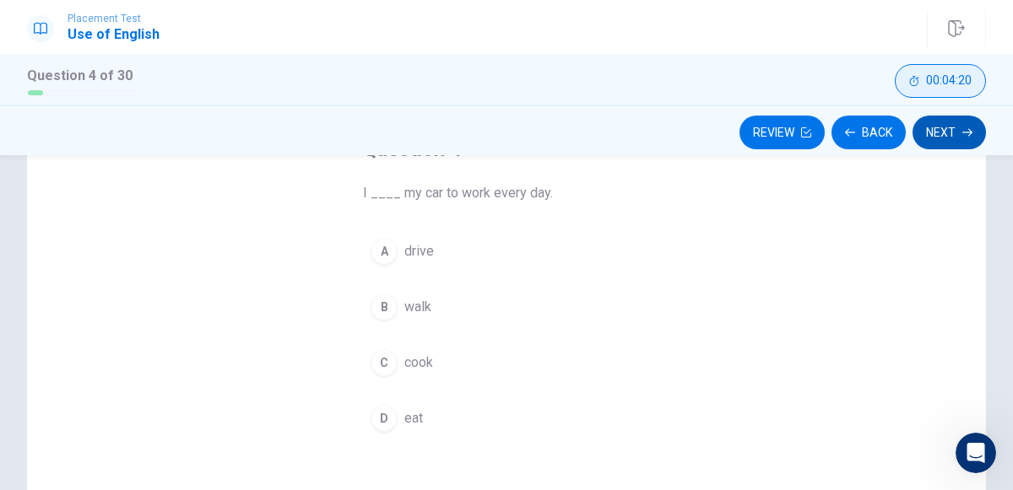
click at [932, 132] on button "Next" at bounding box center [948, 133] width 73 height 34
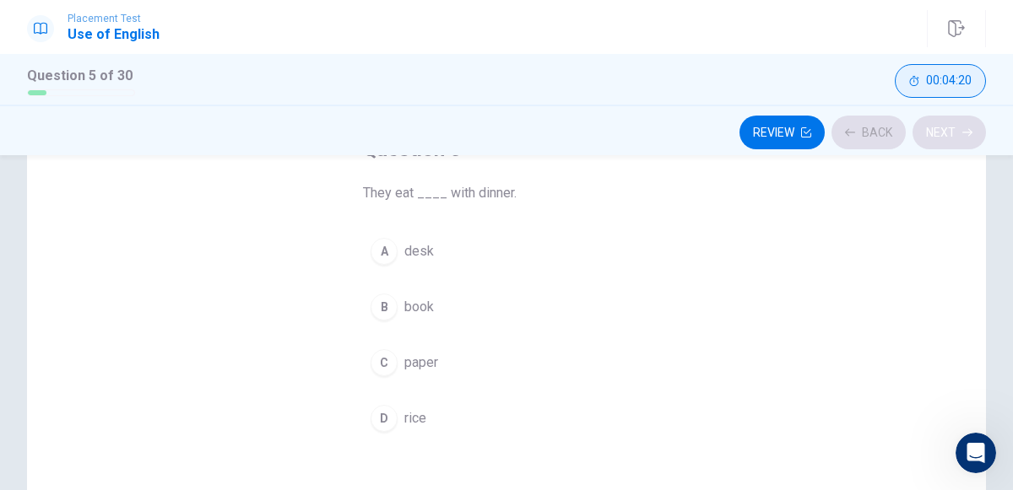
click at [932, 132] on div "Review Back Next" at bounding box center [506, 132] width 959 height 32
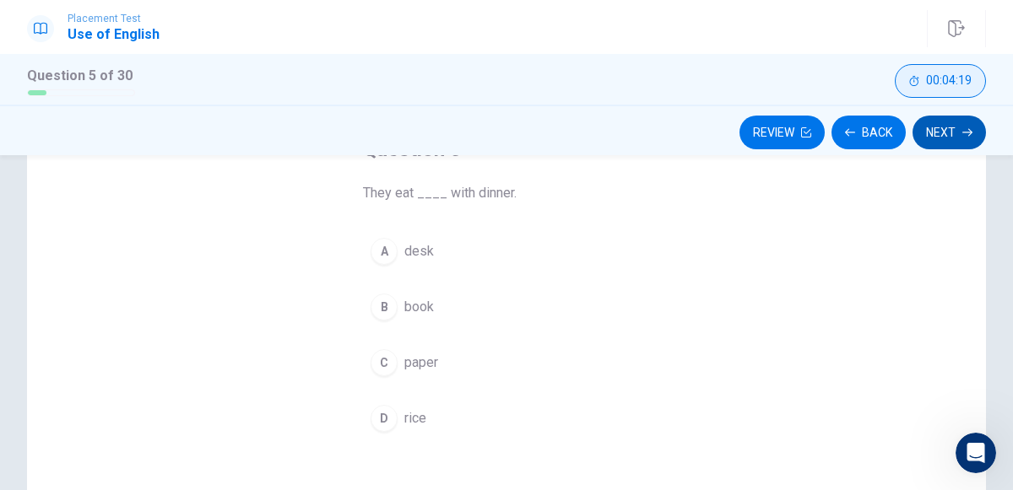
click at [932, 132] on button "Next" at bounding box center [948, 133] width 73 height 34
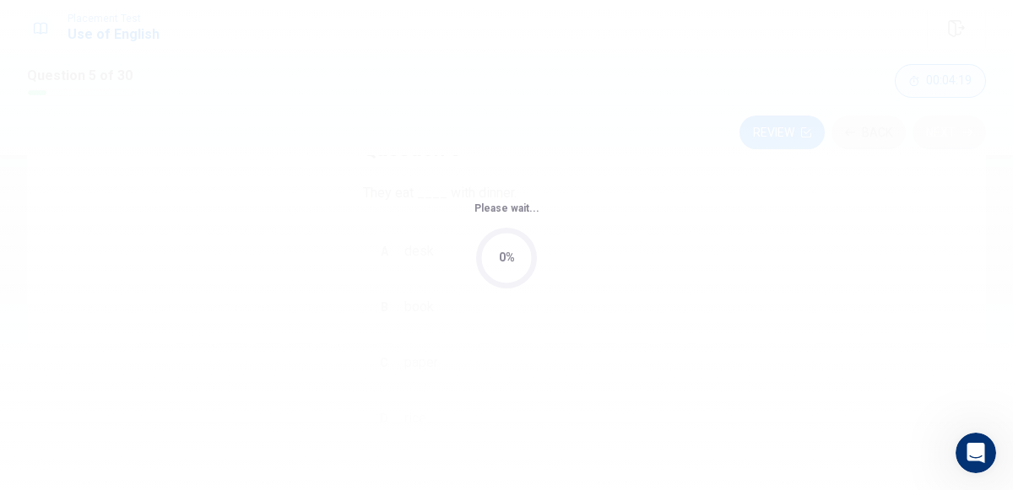
click at [932, 132] on div "Please wait... 0%" at bounding box center [506, 245] width 1013 height 490
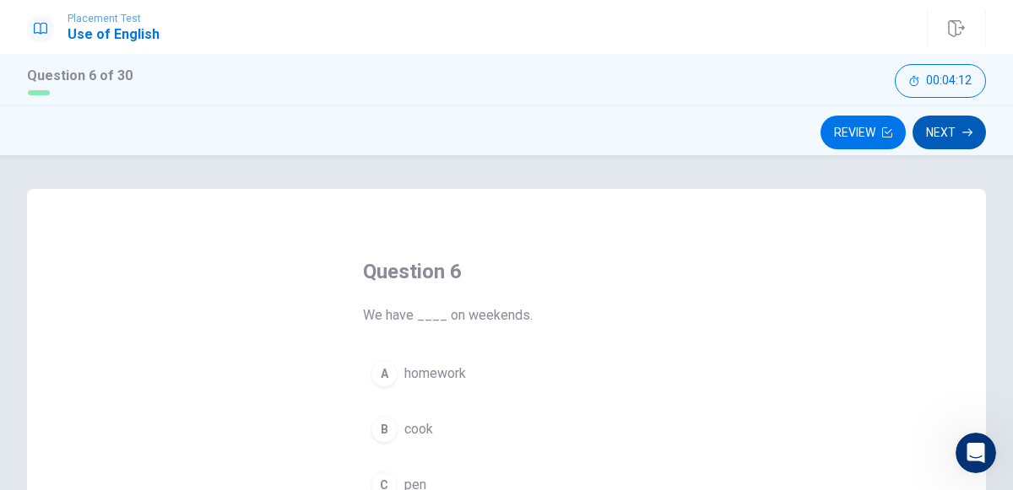
click at [959, 118] on button "Next" at bounding box center [948, 133] width 73 height 34
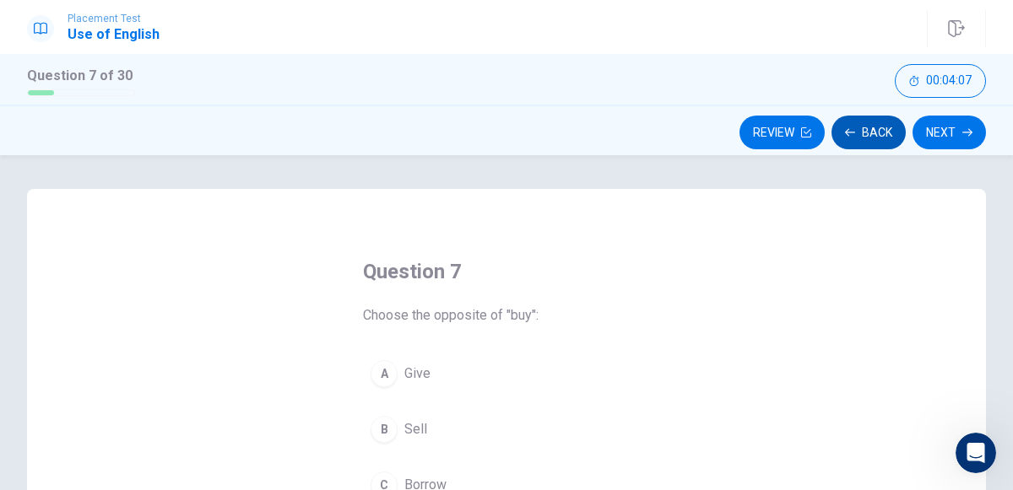
click at [870, 123] on button "Back" at bounding box center [868, 133] width 74 height 34
